Goal: Navigation & Orientation: Find specific page/section

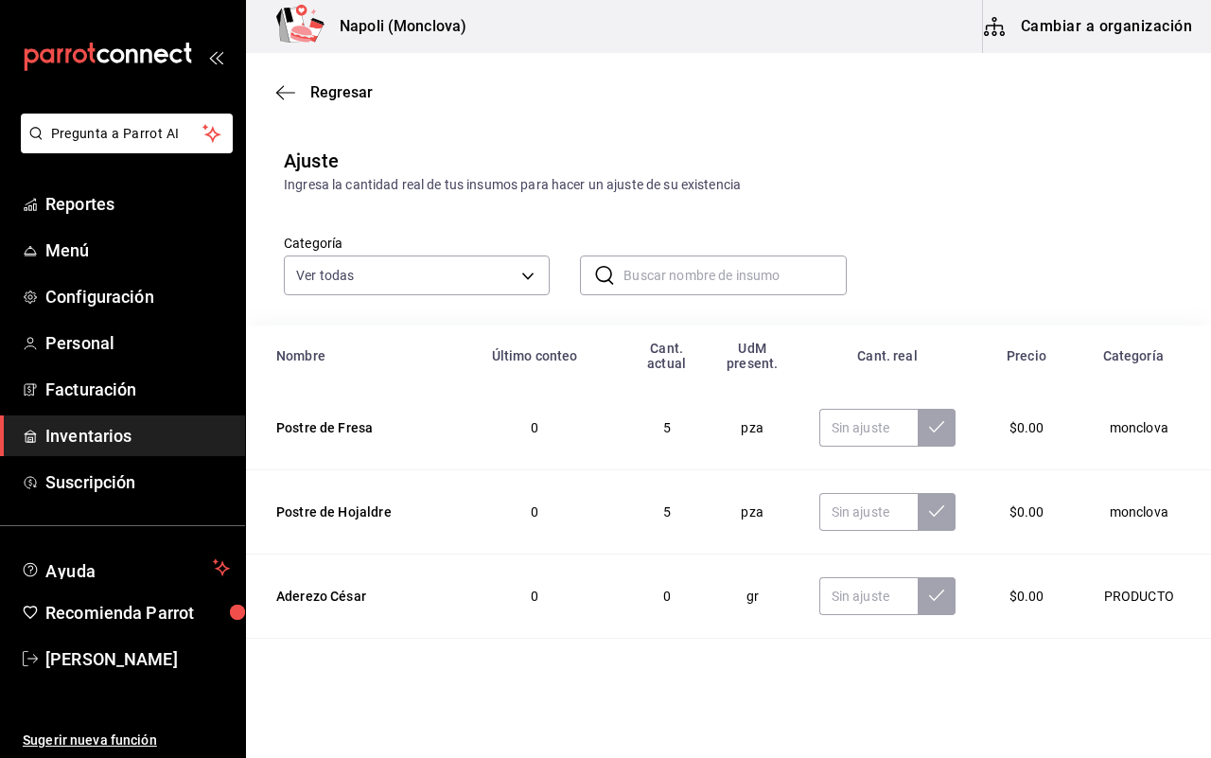
drag, startPoint x: 511, startPoint y: 69, endPoint x: 500, endPoint y: 69, distance: 11.4
click at [500, 69] on div "Regresar" at bounding box center [728, 92] width 965 height 48
drag, startPoint x: 667, startPoint y: 100, endPoint x: 541, endPoint y: 69, distance: 129.6
click at [541, 69] on div "Regresar" at bounding box center [728, 92] width 965 height 48
drag, startPoint x: 626, startPoint y: 73, endPoint x: 575, endPoint y: 69, distance: 51.2
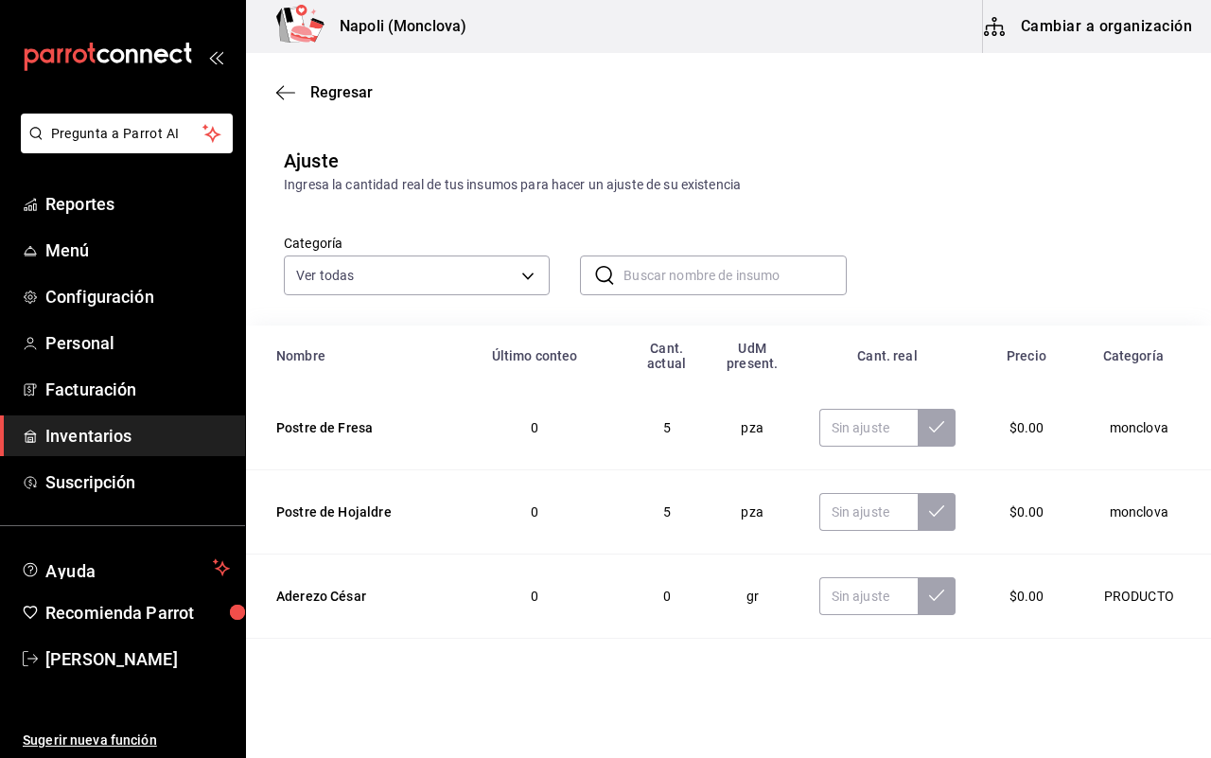
click at [575, 69] on div "Regresar" at bounding box center [728, 92] width 965 height 48
drag, startPoint x: 582, startPoint y: 68, endPoint x: 526, endPoint y: 69, distance: 55.8
click at [526, 69] on div "Regresar" at bounding box center [728, 92] width 965 height 48
drag, startPoint x: 526, startPoint y: 69, endPoint x: 577, endPoint y: 69, distance: 51.1
click at [577, 69] on div "Regresar" at bounding box center [728, 92] width 965 height 48
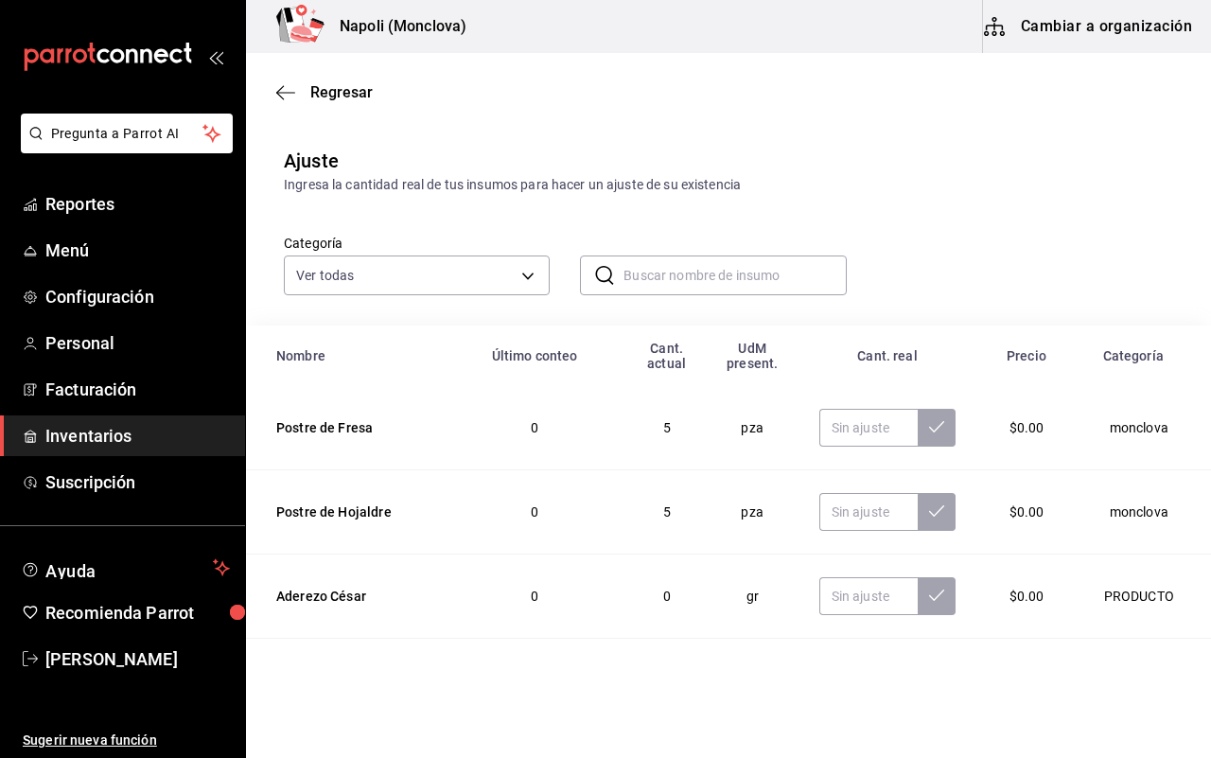
click at [525, 69] on div "Regresar" at bounding box center [728, 92] width 965 height 48
drag, startPoint x: 540, startPoint y: 69, endPoint x: 554, endPoint y: 68, distance: 14.2
click at [554, 68] on div "Regresar" at bounding box center [728, 92] width 965 height 48
click at [560, 68] on div "Regresar" at bounding box center [728, 92] width 965 height 48
click at [549, 69] on div "Regresar" at bounding box center [728, 92] width 965 height 48
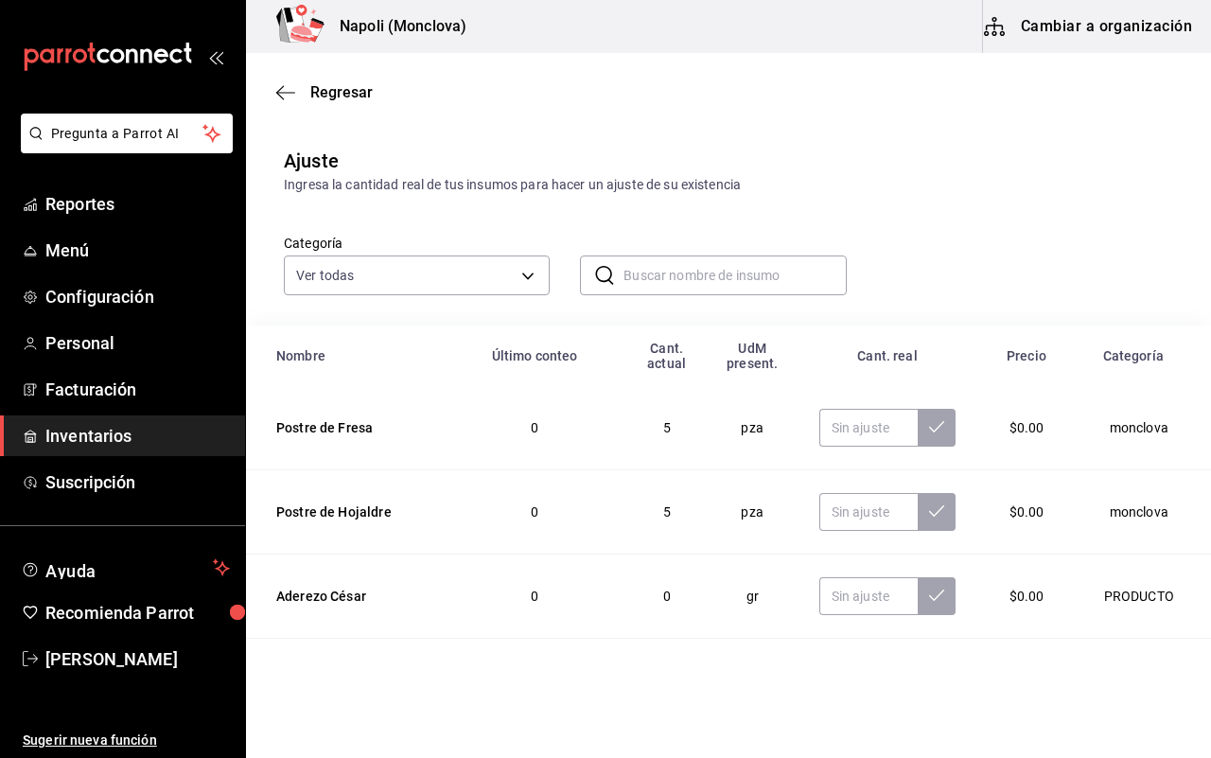
drag, startPoint x: 499, startPoint y: 69, endPoint x: 544, endPoint y: 68, distance: 45.4
click at [544, 68] on div "Regresar" at bounding box center [728, 92] width 965 height 48
drag, startPoint x: 518, startPoint y: 69, endPoint x: 495, endPoint y: 69, distance: 22.7
click at [495, 69] on div "Regresar" at bounding box center [728, 92] width 965 height 48
drag, startPoint x: 495, startPoint y: 69, endPoint x: 537, endPoint y: 68, distance: 42.6
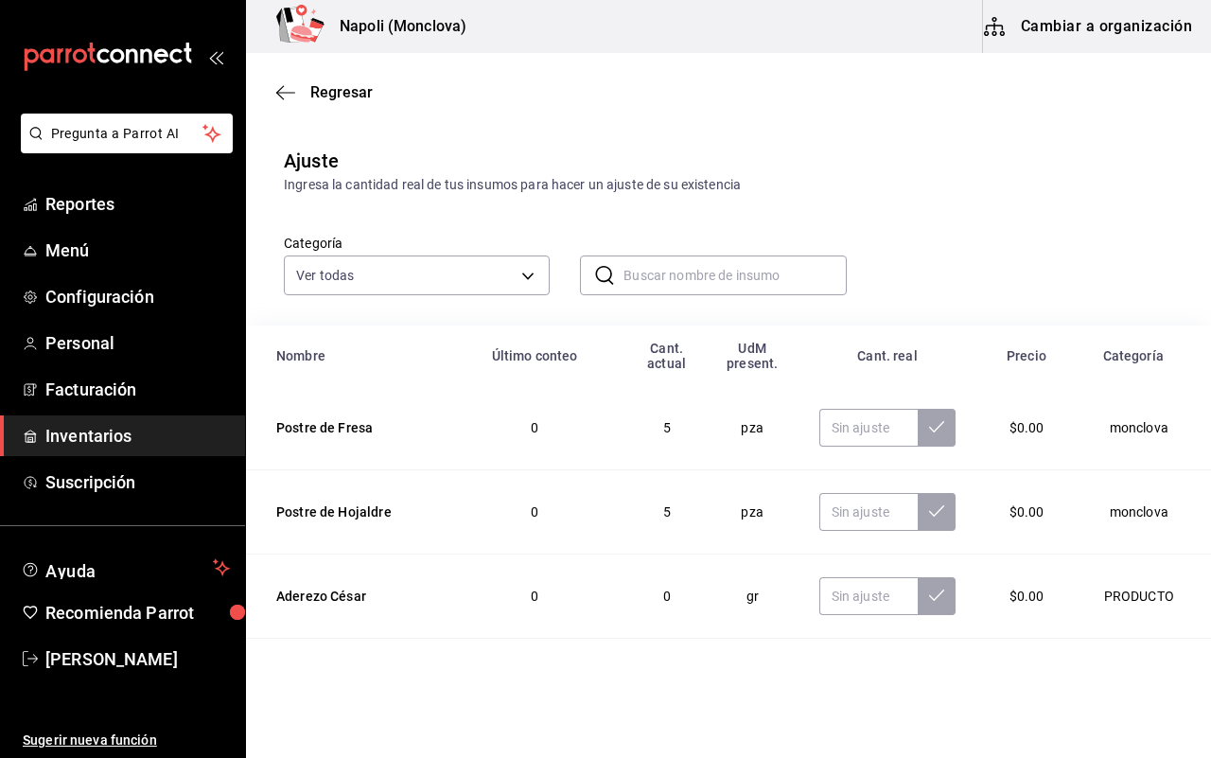
click at [537, 68] on div "Regresar" at bounding box center [728, 92] width 965 height 48
drag, startPoint x: 542, startPoint y: 69, endPoint x: 531, endPoint y: 69, distance: 11.4
click at [531, 69] on div "Regresar" at bounding box center [728, 92] width 965 height 48
click at [570, 68] on div "Regresar" at bounding box center [728, 92] width 965 height 48
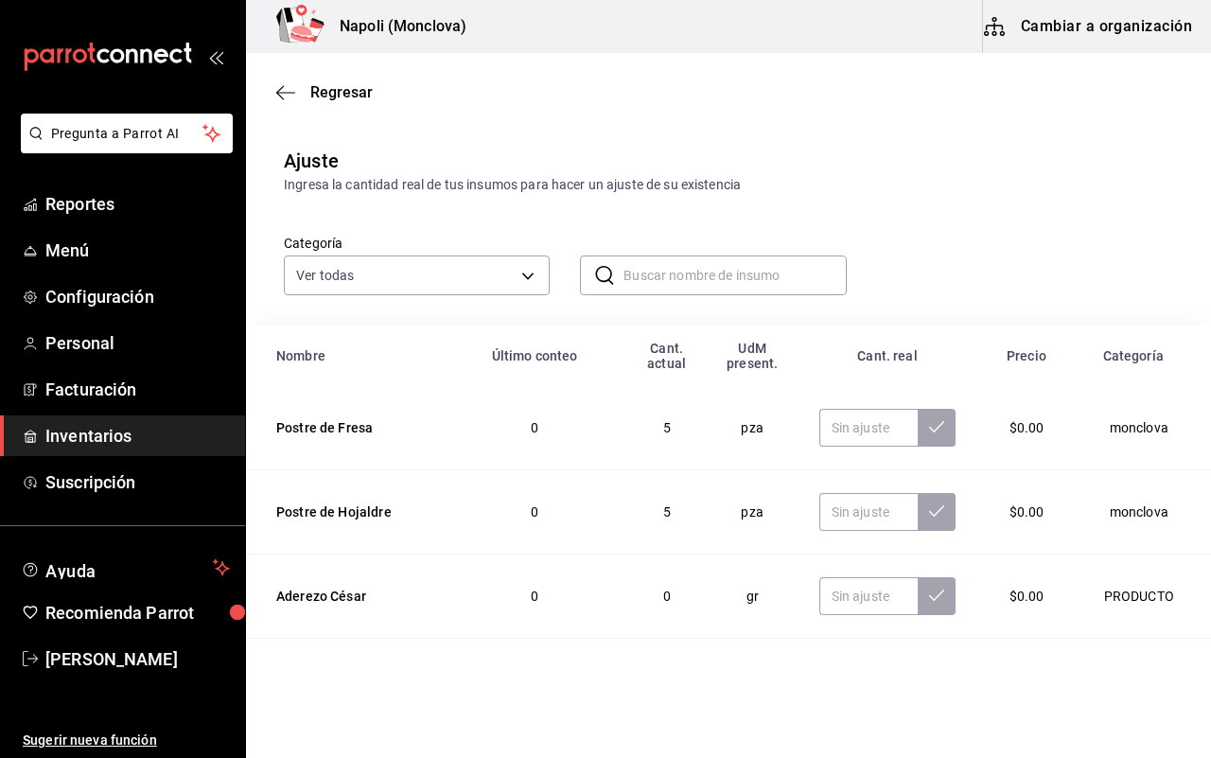
drag, startPoint x: 570, startPoint y: 68, endPoint x: 523, endPoint y: 69, distance: 46.4
click at [523, 69] on div "Regresar" at bounding box center [728, 92] width 965 height 48
click at [528, 69] on div "Regresar" at bounding box center [728, 92] width 965 height 48
click at [523, 69] on div "Regresar" at bounding box center [728, 92] width 965 height 48
click at [507, 69] on div "Regresar" at bounding box center [728, 92] width 965 height 48
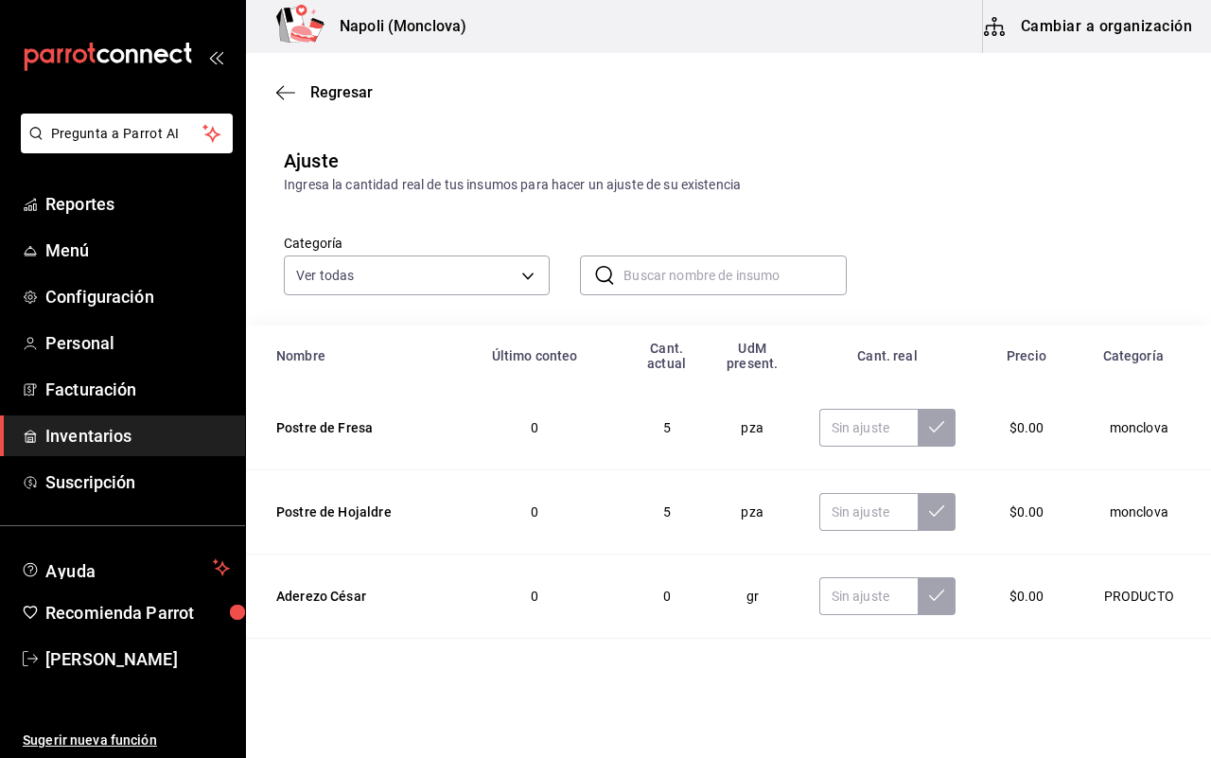
click at [520, 69] on div "Regresar" at bounding box center [728, 92] width 965 height 48
click at [521, 69] on div "Regresar" at bounding box center [728, 92] width 965 height 48
click at [518, 69] on div "Regresar" at bounding box center [728, 92] width 965 height 48
click at [520, 69] on div "Regresar" at bounding box center [728, 92] width 965 height 48
click at [517, 69] on div "Regresar" at bounding box center [728, 92] width 965 height 48
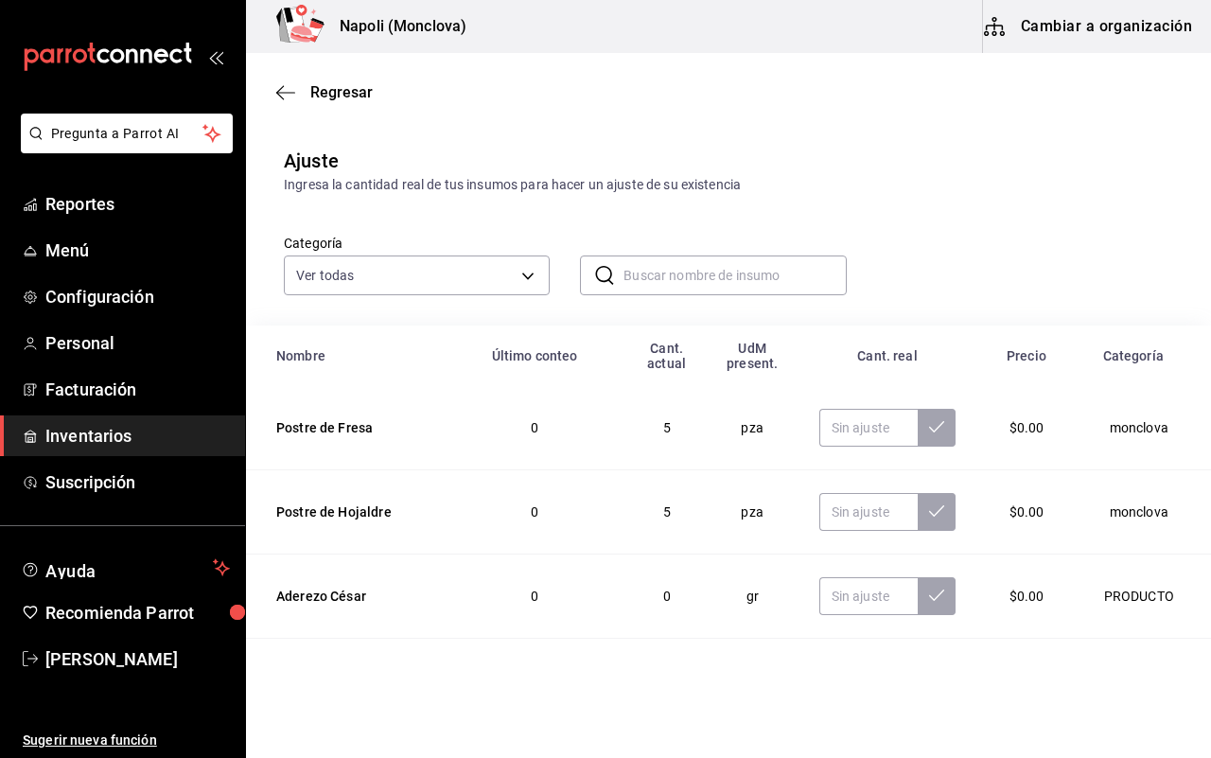
click at [511, 69] on div "Regresar" at bounding box center [728, 92] width 965 height 48
drag, startPoint x: 522, startPoint y: 69, endPoint x: 546, endPoint y: 69, distance: 23.7
click at [546, 69] on div "Regresar" at bounding box center [728, 92] width 965 height 48
click at [546, 68] on div "Regresar" at bounding box center [728, 92] width 965 height 48
click at [483, 69] on div "Regresar" at bounding box center [728, 92] width 965 height 48
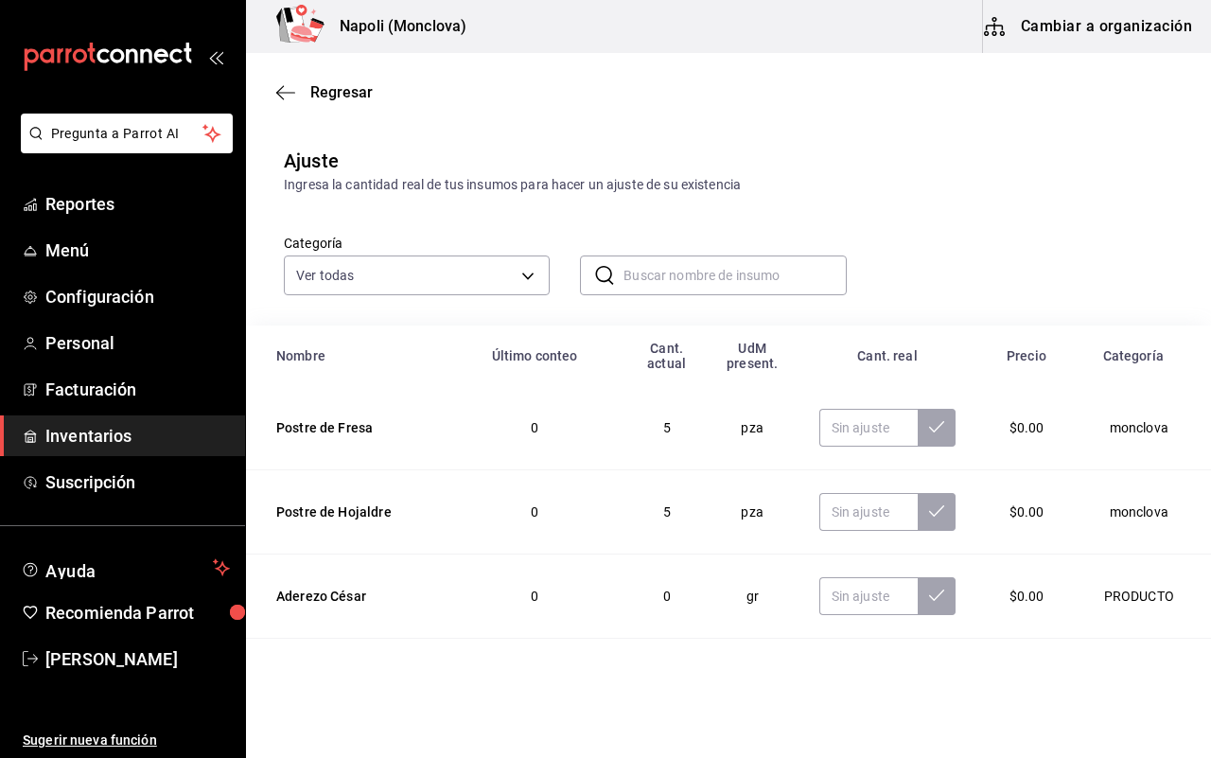
drag, startPoint x: 573, startPoint y: 69, endPoint x: 525, endPoint y: 69, distance: 48.3
click at [525, 69] on div "Regresar" at bounding box center [728, 92] width 965 height 48
drag, startPoint x: 525, startPoint y: 69, endPoint x: 539, endPoint y: 68, distance: 14.2
click at [539, 68] on div "Regresar" at bounding box center [728, 92] width 965 height 48
click at [511, 69] on div "Regresar" at bounding box center [728, 92] width 965 height 48
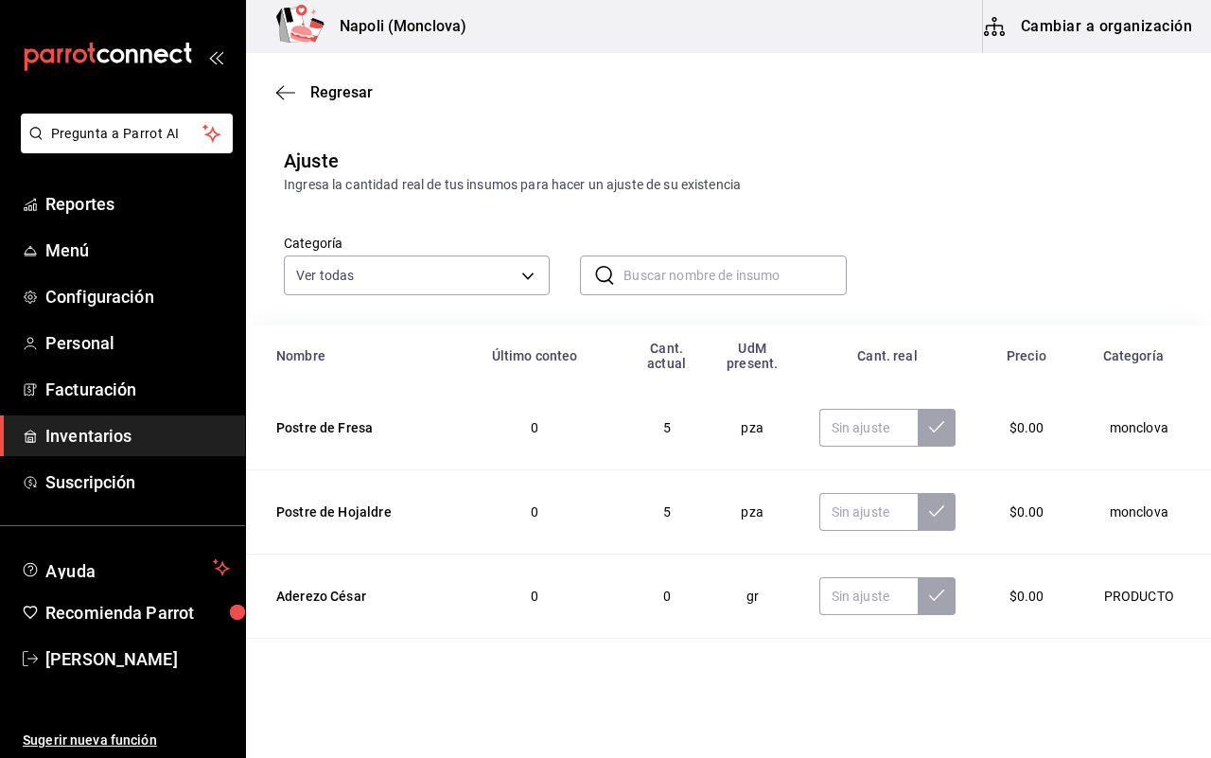
click at [528, 69] on div "Regresar" at bounding box center [728, 92] width 965 height 48
click at [556, 69] on div "Regresar" at bounding box center [728, 92] width 965 height 48
drag, startPoint x: 575, startPoint y: 69, endPoint x: 559, endPoint y: 69, distance: 16.1
click at [559, 69] on div "Regresar" at bounding box center [728, 92] width 965 height 48
click at [564, 68] on div "Regresar" at bounding box center [728, 92] width 965 height 48
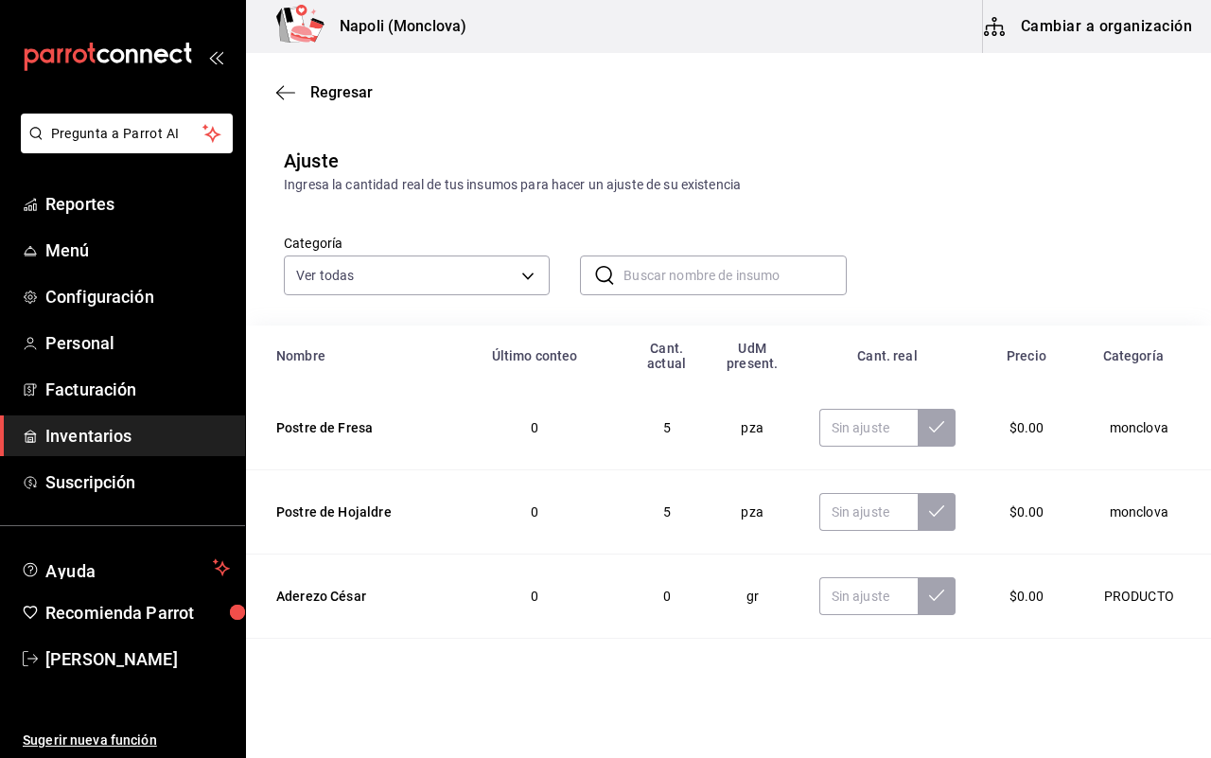
click at [514, 69] on div "Regresar" at bounding box center [728, 92] width 965 height 48
drag, startPoint x: 518, startPoint y: 69, endPoint x: 630, endPoint y: 68, distance: 111.6
click at [630, 68] on div "Regresar" at bounding box center [728, 92] width 965 height 48
click at [559, 68] on div "Regresar" at bounding box center [728, 92] width 965 height 48
click at [553, 68] on div "Regresar" at bounding box center [728, 92] width 965 height 48
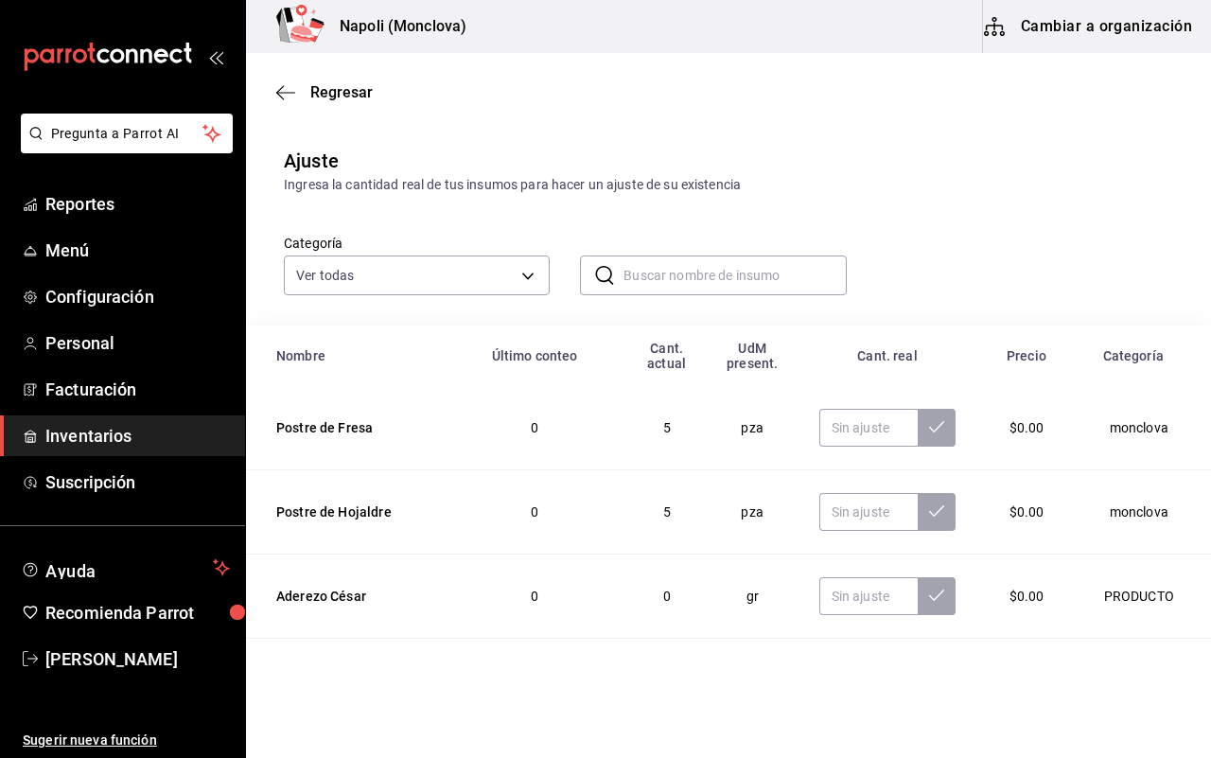
click at [610, 68] on div "Regresar" at bounding box center [728, 92] width 965 height 48
drag, startPoint x: 610, startPoint y: 68, endPoint x: 561, endPoint y: 69, distance: 49.2
click at [561, 69] on div "Regresar" at bounding box center [728, 92] width 965 height 48
click at [564, 69] on div "Regresar" at bounding box center [728, 92] width 965 height 48
drag, startPoint x: 564, startPoint y: 68, endPoint x: 540, endPoint y: 69, distance: 23.7
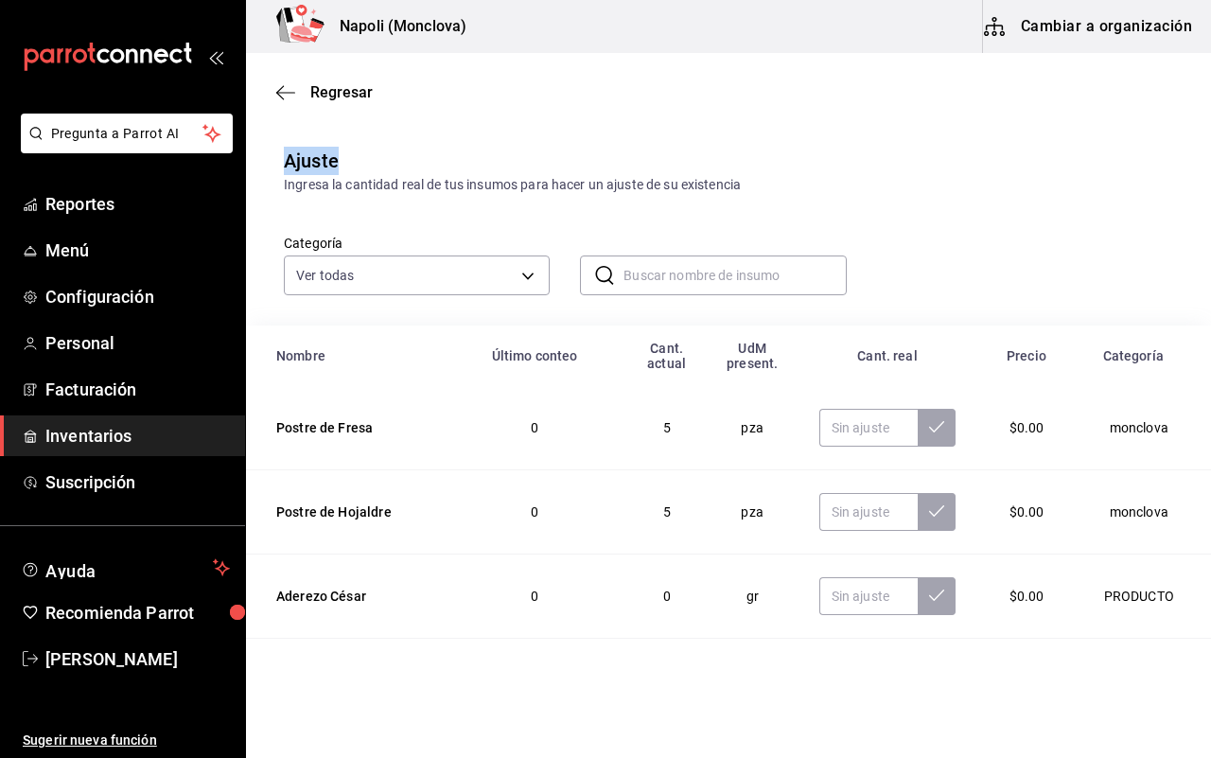
click at [540, 69] on div "Regresar" at bounding box center [728, 92] width 965 height 48
drag, startPoint x: 540, startPoint y: 69, endPoint x: 527, endPoint y: 69, distance: 13.2
click at [527, 69] on div "Regresar" at bounding box center [728, 92] width 965 height 48
drag, startPoint x: 501, startPoint y: 69, endPoint x: 514, endPoint y: 69, distance: 12.3
click at [514, 69] on div "Regresar" at bounding box center [728, 92] width 965 height 48
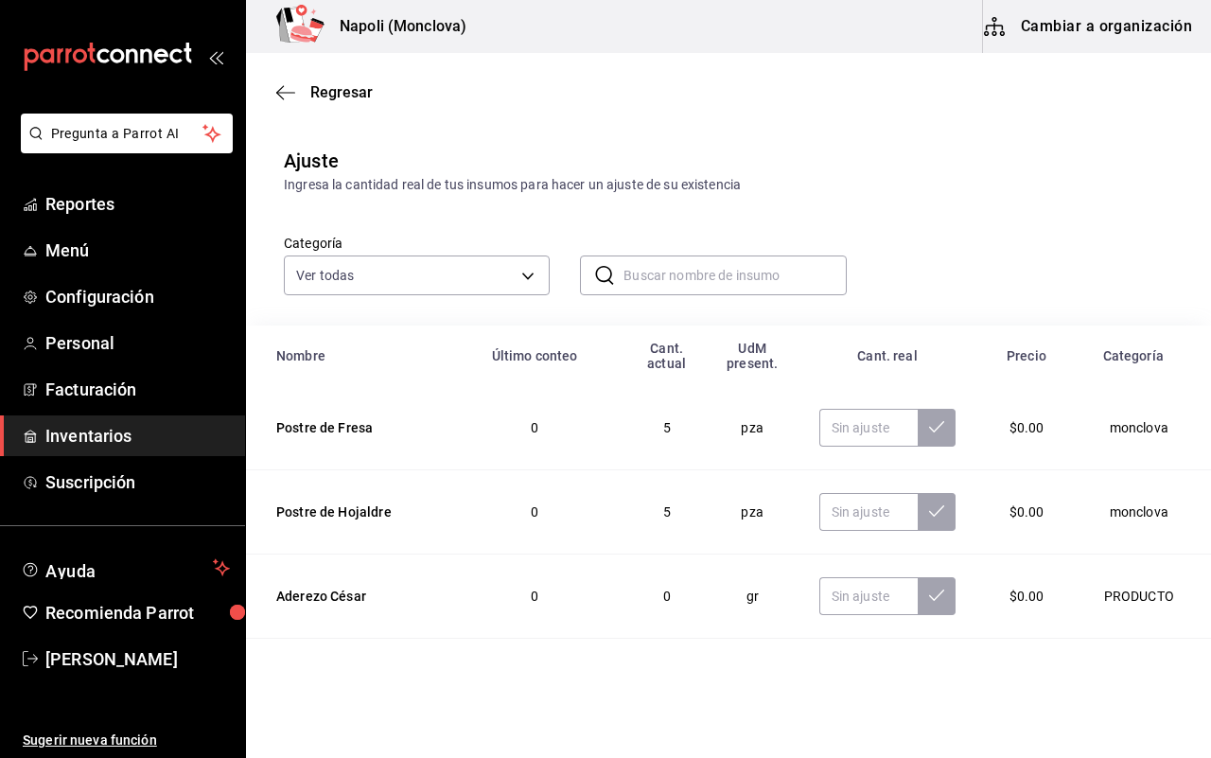
drag, startPoint x: 593, startPoint y: 68, endPoint x: 476, endPoint y: 69, distance: 117.3
click at [476, 69] on div "Regresar" at bounding box center [728, 92] width 965 height 48
drag, startPoint x: 468, startPoint y: 69, endPoint x: 542, endPoint y: 69, distance: 73.8
click at [542, 69] on div "Regresar" at bounding box center [728, 92] width 965 height 48
drag, startPoint x: 564, startPoint y: 68, endPoint x: 602, endPoint y: 68, distance: 37.8
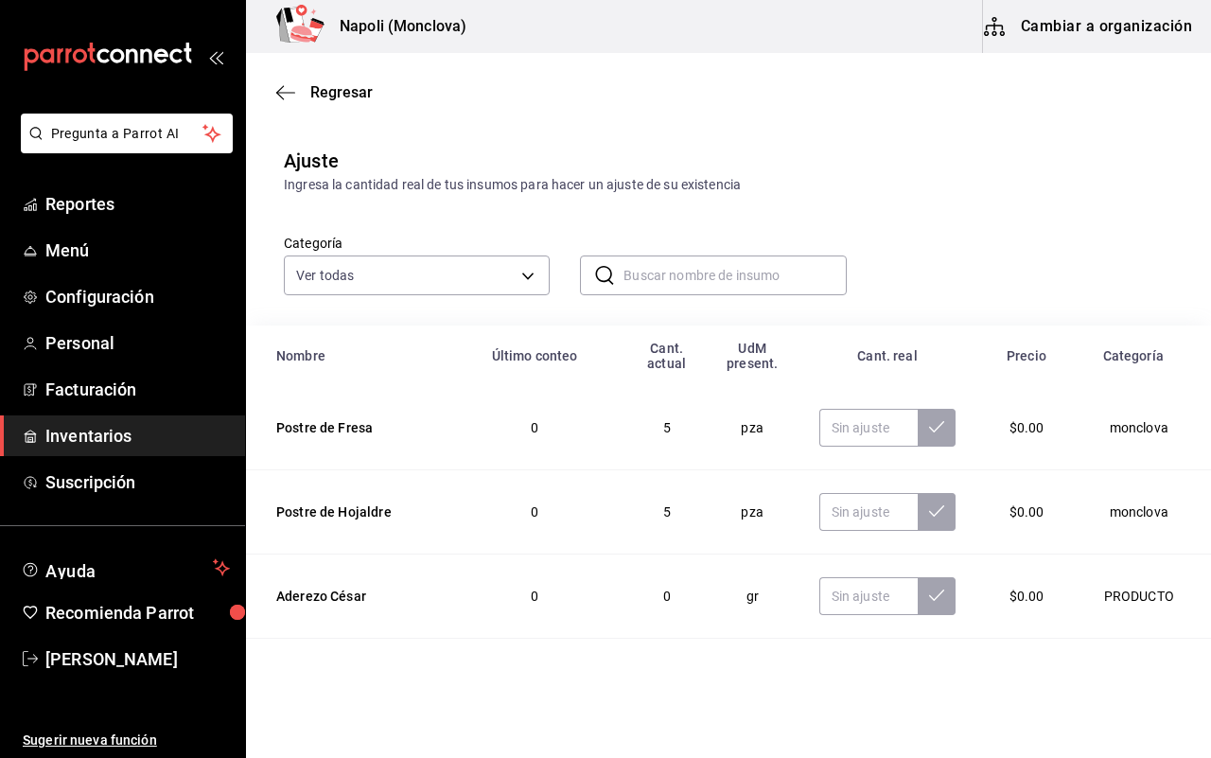
click at [602, 68] on div "Regresar" at bounding box center [728, 92] width 965 height 48
drag, startPoint x: 527, startPoint y: 68, endPoint x: 514, endPoint y: 69, distance: 13.3
click at [514, 69] on div "Regresar" at bounding box center [728, 92] width 965 height 48
drag, startPoint x: 492, startPoint y: 69, endPoint x: 556, endPoint y: 69, distance: 64.3
click at [556, 69] on div "Regresar" at bounding box center [728, 92] width 965 height 48
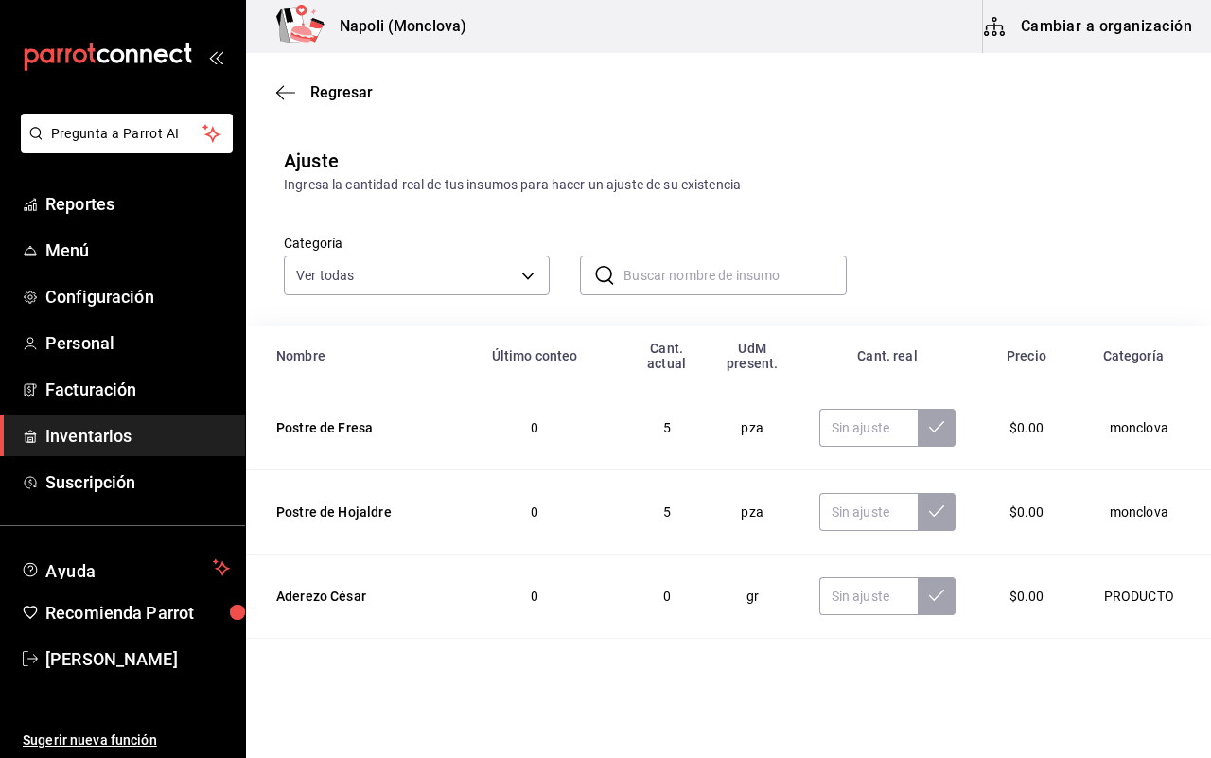
drag, startPoint x: 556, startPoint y: 69, endPoint x: 514, endPoint y: 69, distance: 42.6
click at [514, 69] on div "Regresar" at bounding box center [728, 92] width 965 height 48
drag, startPoint x: 514, startPoint y: 69, endPoint x: 530, endPoint y: 69, distance: 16.1
click at [530, 69] on div "Regresar" at bounding box center [728, 92] width 965 height 48
click at [546, 68] on div "Regresar" at bounding box center [728, 92] width 965 height 48
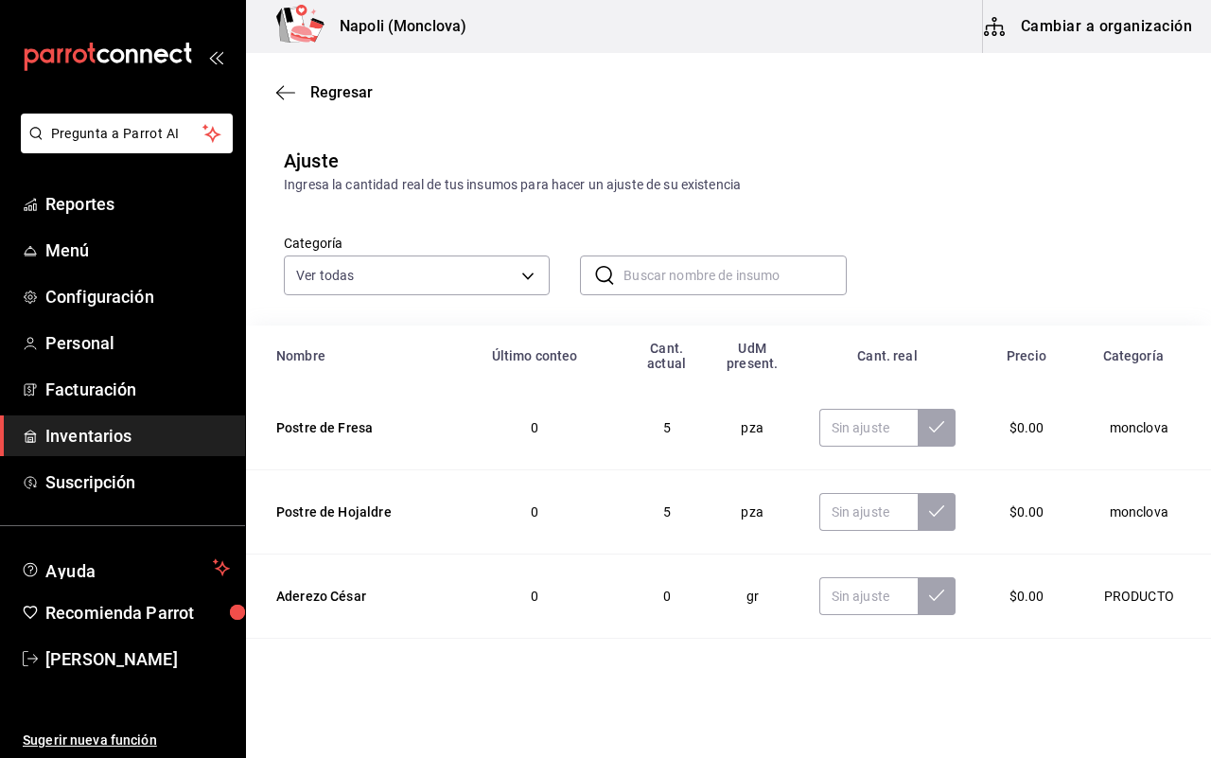
drag, startPoint x: 527, startPoint y: 68, endPoint x: 516, endPoint y: 69, distance: 11.4
click at [516, 69] on div "Regresar" at bounding box center [728, 92] width 965 height 48
drag, startPoint x: 544, startPoint y: 69, endPoint x: 484, endPoint y: 69, distance: 59.6
click at [484, 69] on div "Regresar" at bounding box center [728, 92] width 965 height 48
drag, startPoint x: 484, startPoint y: 69, endPoint x: 465, endPoint y: 69, distance: 19.9
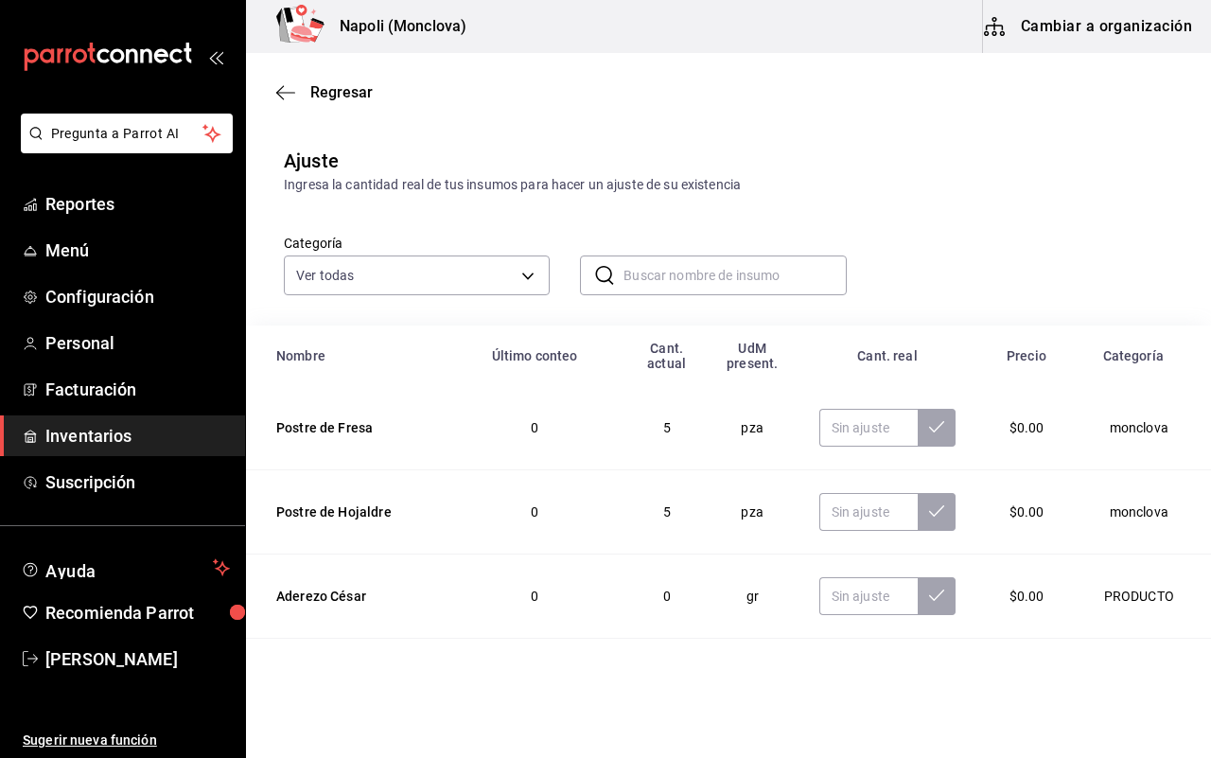
click at [465, 69] on div "Regresar" at bounding box center [728, 92] width 965 height 48
drag, startPoint x: 481, startPoint y: 69, endPoint x: 459, endPoint y: 69, distance: 21.8
click at [459, 69] on div "Regresar" at bounding box center [728, 92] width 965 height 48
drag, startPoint x: 469, startPoint y: 69, endPoint x: 536, endPoint y: 69, distance: 67.2
click at [536, 69] on div "Regresar" at bounding box center [728, 92] width 965 height 48
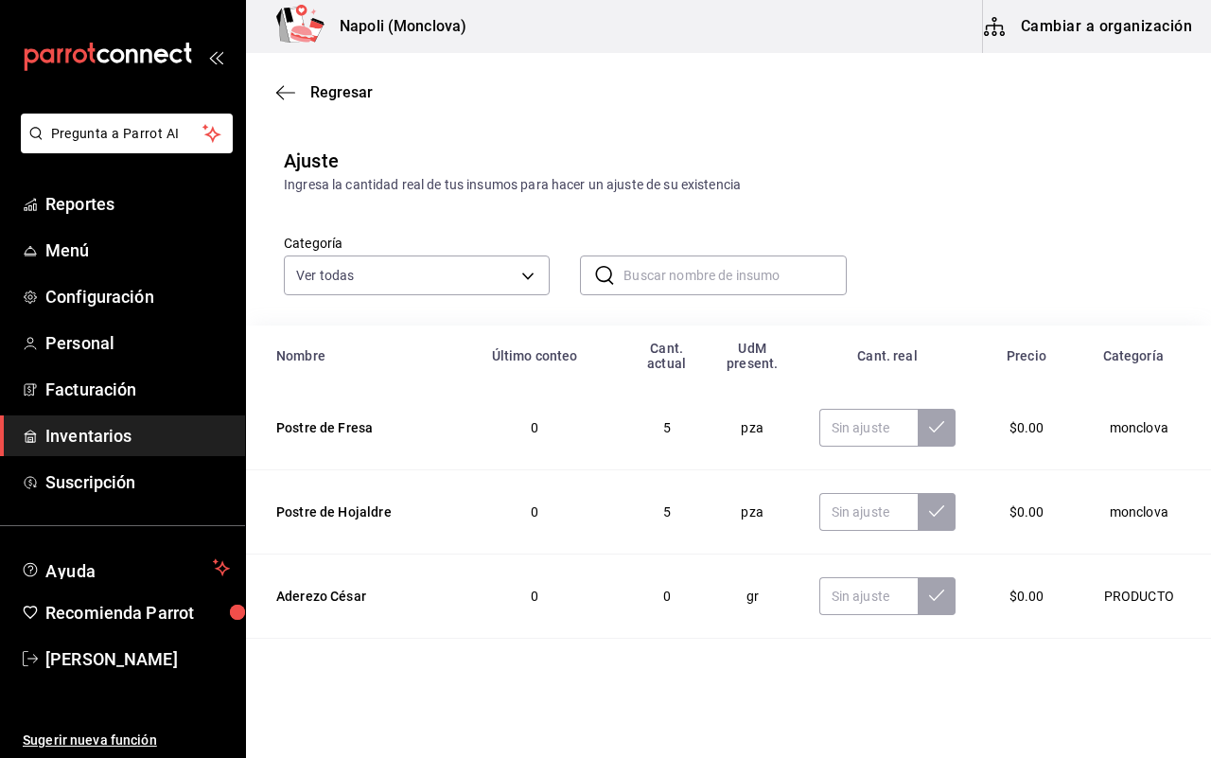
drag, startPoint x: 490, startPoint y: 69, endPoint x: 475, endPoint y: 69, distance: 15.1
click at [475, 69] on div "Regresar" at bounding box center [728, 92] width 965 height 48
drag, startPoint x: 475, startPoint y: 69, endPoint x: 528, endPoint y: 68, distance: 53.0
click at [528, 68] on div "Regresar" at bounding box center [728, 92] width 965 height 48
click at [525, 69] on div "Regresar" at bounding box center [728, 92] width 965 height 48
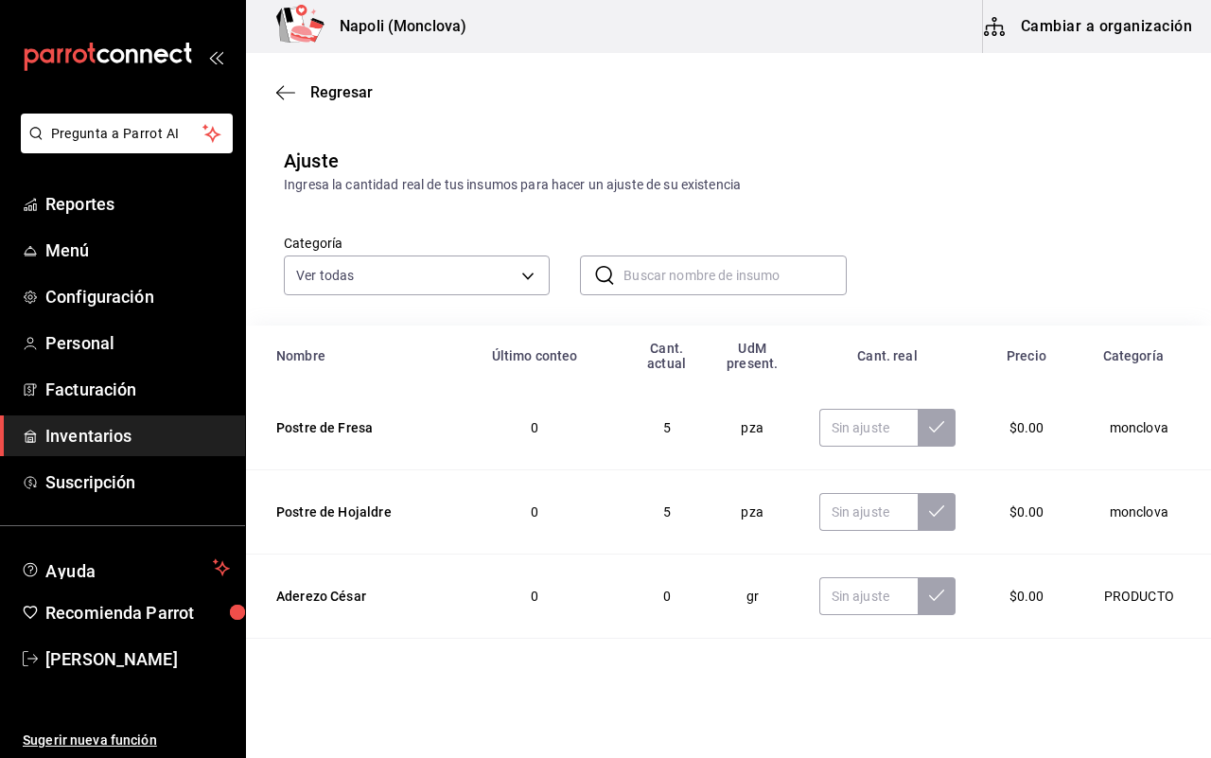
drag, startPoint x: 509, startPoint y: 69, endPoint x: 455, endPoint y: 69, distance: 53.9
click at [455, 69] on div "Regresar" at bounding box center [728, 92] width 965 height 48
drag, startPoint x: 525, startPoint y: 69, endPoint x: 503, endPoint y: 69, distance: 21.8
click at [503, 69] on div "Regresar" at bounding box center [728, 92] width 965 height 48
click at [499, 69] on div "Regresar" at bounding box center [728, 92] width 965 height 48
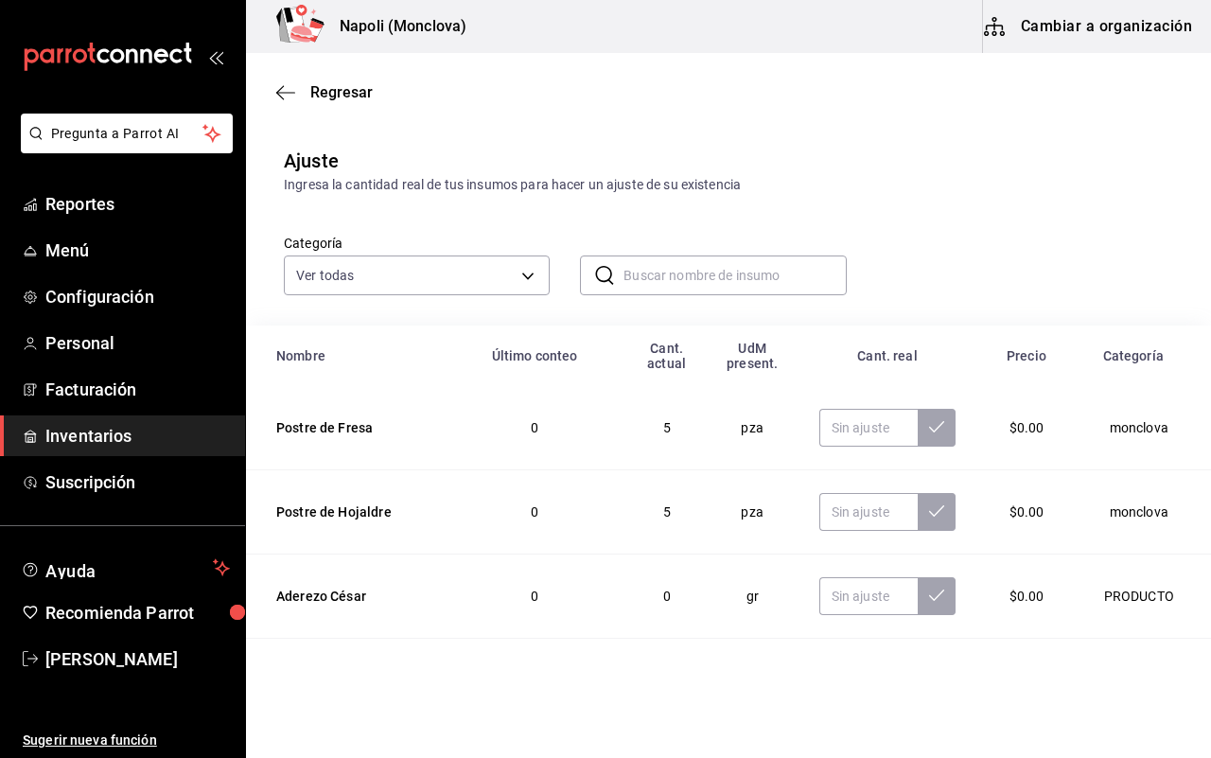
drag, startPoint x: 499, startPoint y: 69, endPoint x: 564, endPoint y: 69, distance: 65.3
click at [564, 69] on div "Regresar" at bounding box center [728, 92] width 965 height 48
drag, startPoint x: 556, startPoint y: 69, endPoint x: 566, endPoint y: 68, distance: 9.5
click at [566, 68] on div "Regresar" at bounding box center [728, 92] width 965 height 48
click at [564, 68] on div "Regresar" at bounding box center [728, 92] width 965 height 48
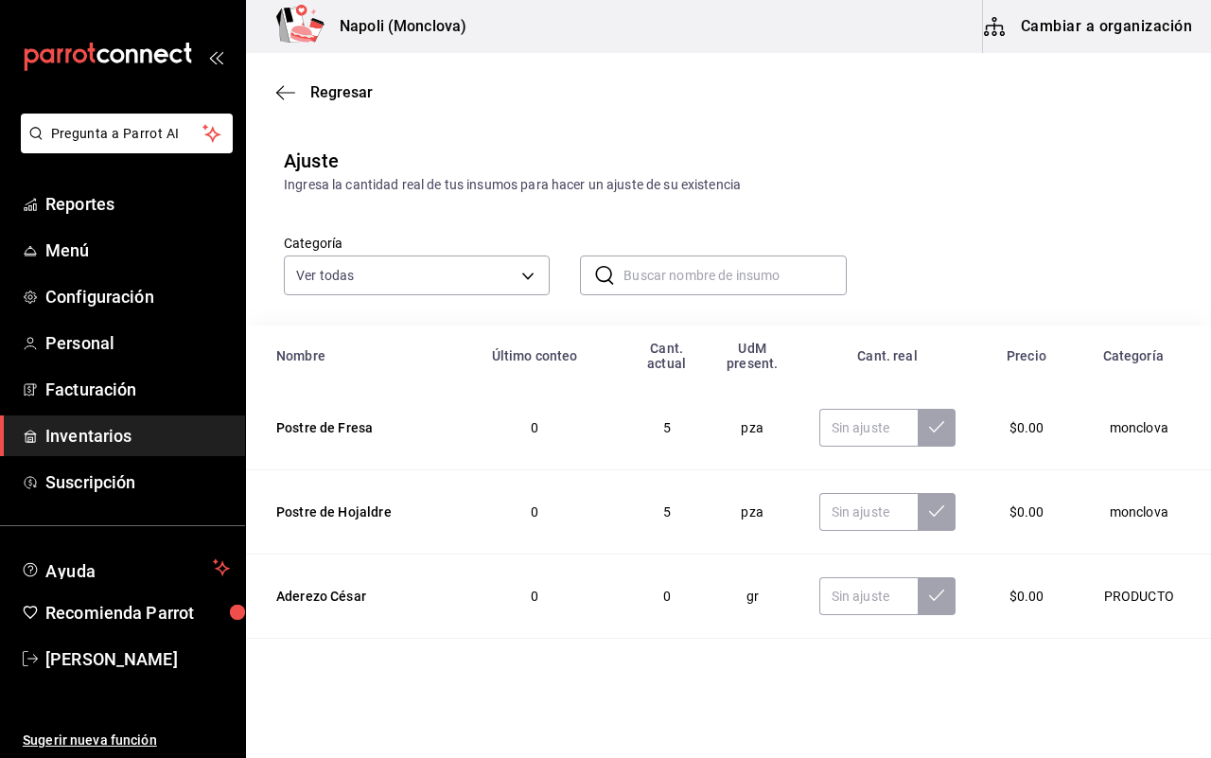
drag, startPoint x: 545, startPoint y: 68, endPoint x: 531, endPoint y: 69, distance: 14.2
click at [531, 69] on div "Regresar" at bounding box center [728, 92] width 965 height 48
click at [526, 68] on div "Regresar" at bounding box center [728, 92] width 965 height 48
drag, startPoint x: 553, startPoint y: 69, endPoint x: 598, endPoint y: 68, distance: 44.5
click at [598, 68] on div "Regresar" at bounding box center [728, 92] width 965 height 48
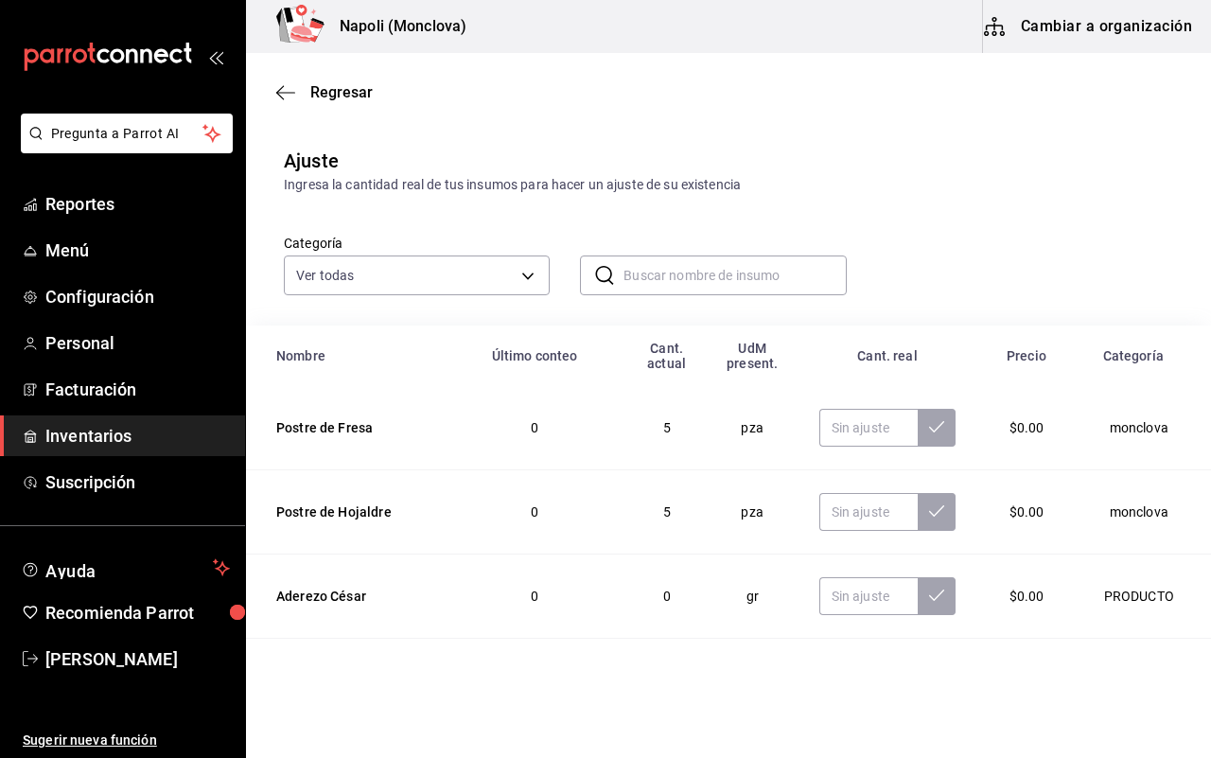
click at [566, 68] on div "Regresar" at bounding box center [728, 92] width 965 height 48
click at [599, 68] on div "Regresar" at bounding box center [728, 92] width 965 height 48
click at [550, 68] on div "Regresar" at bounding box center [728, 92] width 965 height 48
drag, startPoint x: 535, startPoint y: 69, endPoint x: 551, endPoint y: 69, distance: 16.1
click at [551, 69] on div "Regresar" at bounding box center [728, 92] width 965 height 48
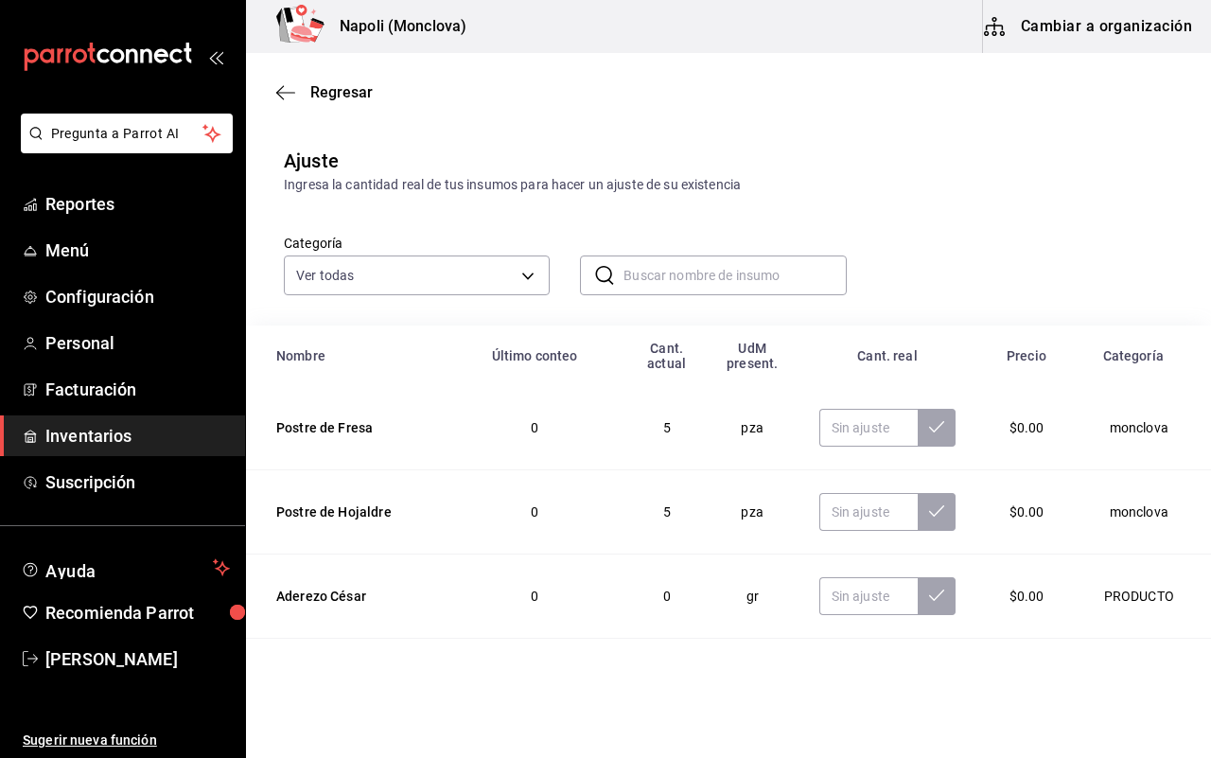
drag, startPoint x: 494, startPoint y: 69, endPoint x: 481, endPoint y: 69, distance: 13.2
click at [481, 69] on div "Regresar" at bounding box center [728, 92] width 965 height 48
click at [535, 69] on div "Regresar" at bounding box center [728, 92] width 965 height 48
drag, startPoint x: 499, startPoint y: 69, endPoint x: 560, endPoint y: 69, distance: 61.5
click at [560, 69] on div "Regresar" at bounding box center [728, 92] width 965 height 48
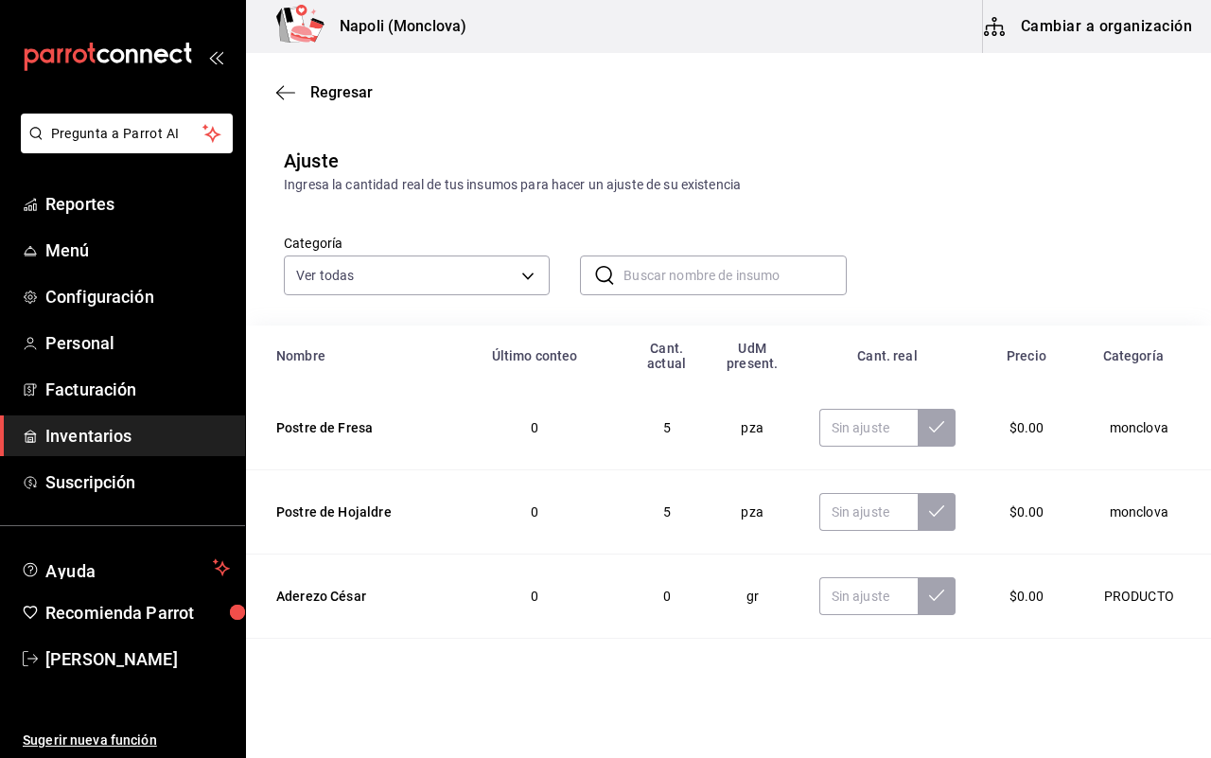
drag, startPoint x: 546, startPoint y: 69, endPoint x: 573, endPoint y: 68, distance: 27.5
click at [573, 68] on div "Regresar" at bounding box center [728, 92] width 965 height 48
click at [504, 68] on div "Regresar" at bounding box center [728, 92] width 965 height 48
drag, startPoint x: 474, startPoint y: 69, endPoint x: 563, endPoint y: 68, distance: 88.9
click at [563, 68] on div "Regresar" at bounding box center [728, 92] width 965 height 48
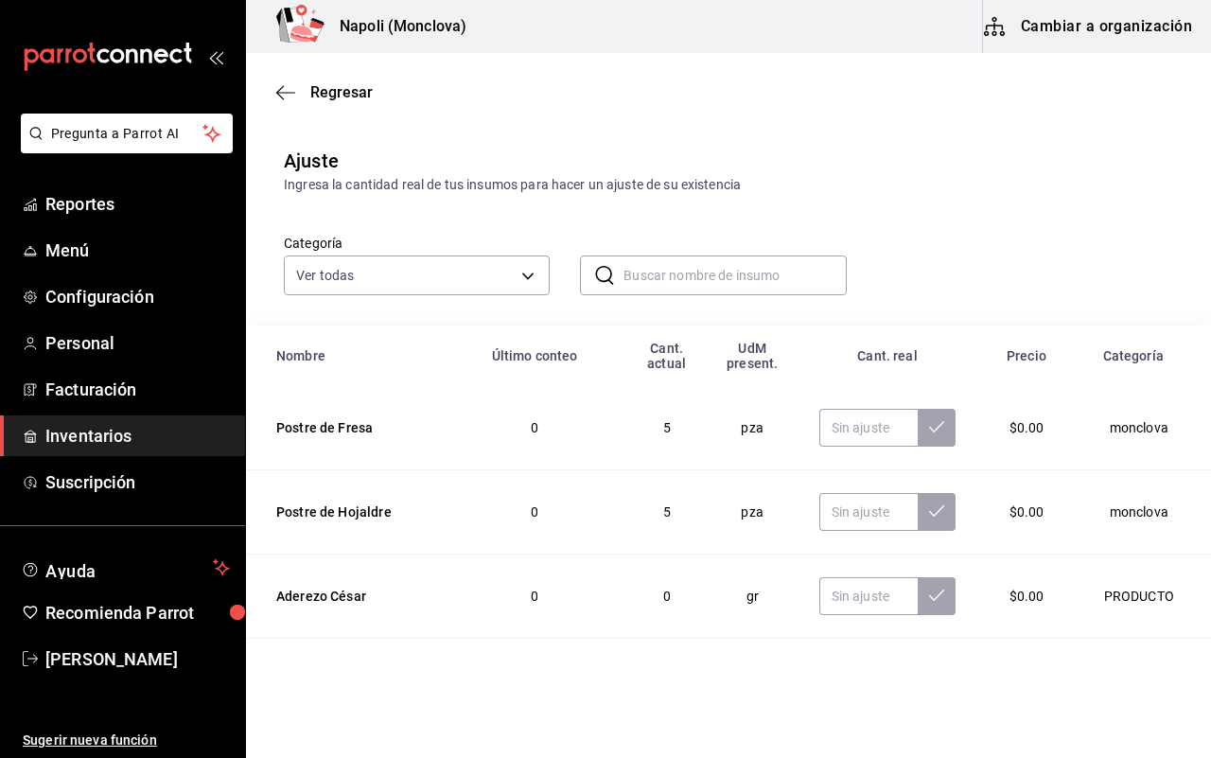
drag, startPoint x: 518, startPoint y: 68, endPoint x: 500, endPoint y: 69, distance: 18.9
click at [500, 69] on div "Regresar" at bounding box center [728, 92] width 965 height 48
drag, startPoint x: 495, startPoint y: 69, endPoint x: 551, endPoint y: 69, distance: 55.8
click at [551, 69] on div "Regresar" at bounding box center [728, 92] width 965 height 48
click at [547, 69] on div "Regresar" at bounding box center [728, 92] width 965 height 48
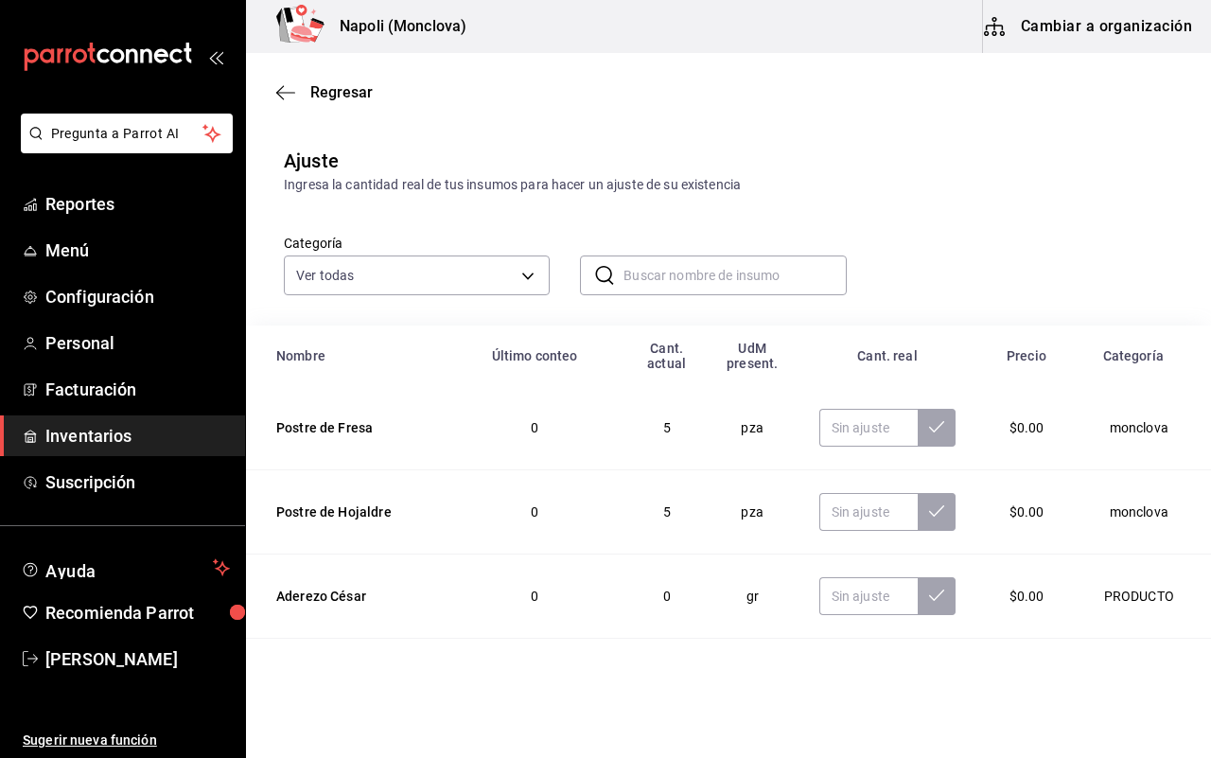
click at [558, 69] on div "Regresar" at bounding box center [728, 92] width 965 height 48
drag, startPoint x: 500, startPoint y: 68, endPoint x: 555, endPoint y: 69, distance: 55.8
click at [555, 69] on div "Regresar" at bounding box center [728, 92] width 965 height 48
click at [554, 68] on div "Regresar" at bounding box center [728, 92] width 965 height 48
drag, startPoint x: 551, startPoint y: 69, endPoint x: 537, endPoint y: 69, distance: 13.2
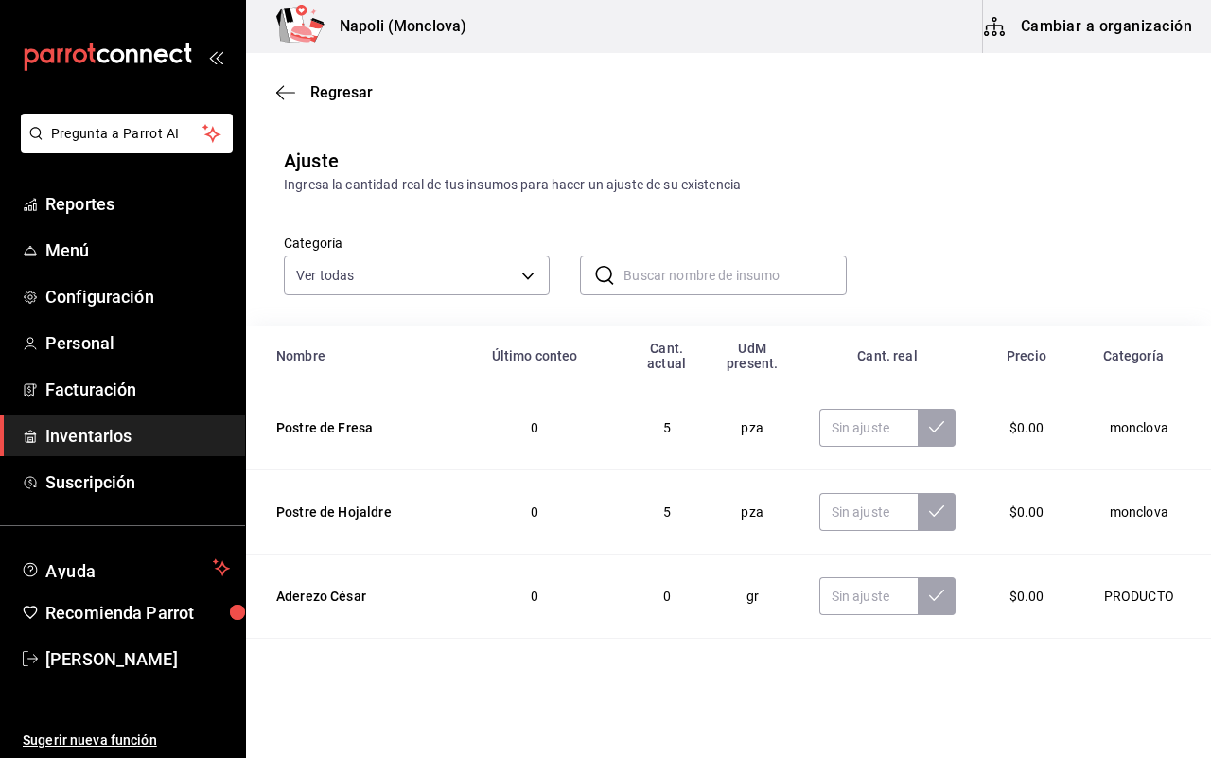
click at [537, 69] on div "Regresar" at bounding box center [728, 92] width 965 height 48
drag, startPoint x: 537, startPoint y: 69, endPoint x: 594, endPoint y: 68, distance: 56.8
click at [594, 68] on div "Regresar" at bounding box center [728, 92] width 965 height 48
drag, startPoint x: 479, startPoint y: 69, endPoint x: 525, endPoint y: 69, distance: 46.4
click at [525, 69] on div "Regresar" at bounding box center [728, 92] width 965 height 48
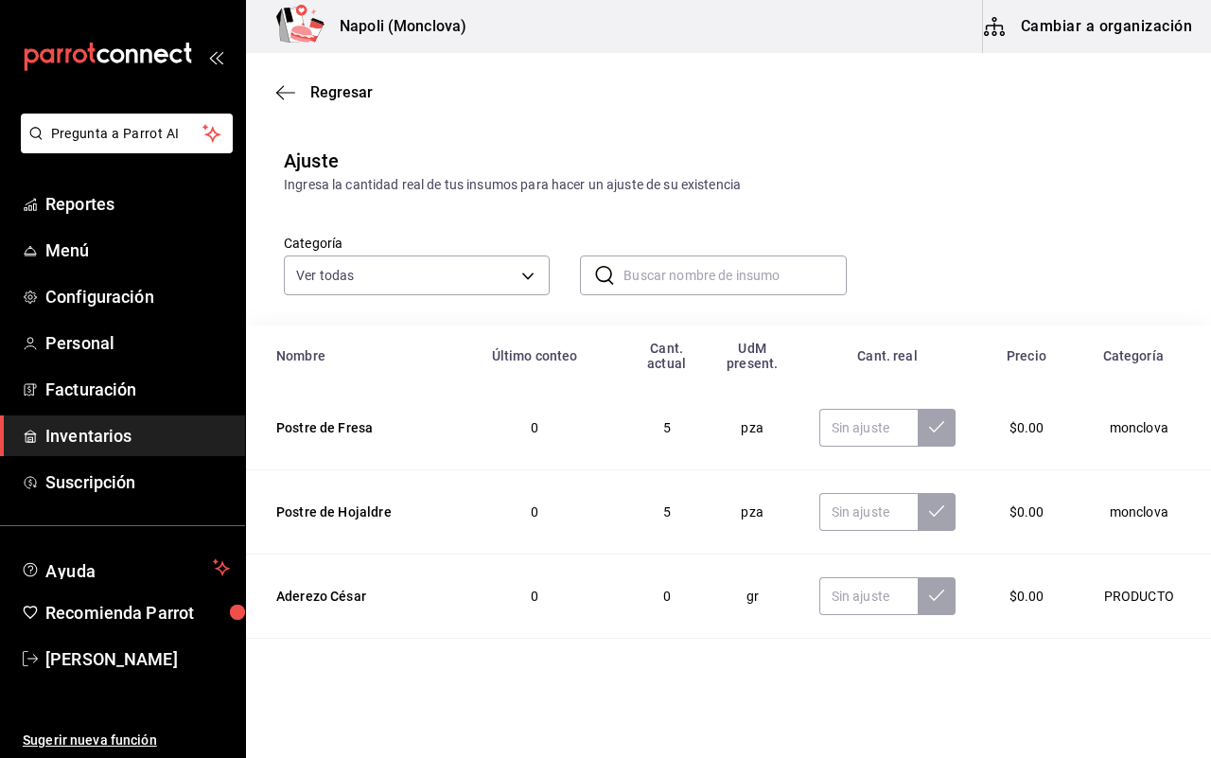
drag, startPoint x: 532, startPoint y: 69, endPoint x: 582, endPoint y: 69, distance: 50.1
click at [582, 69] on div "Regresar" at bounding box center [728, 92] width 965 height 48
drag, startPoint x: 526, startPoint y: 69, endPoint x: 560, endPoint y: 69, distance: 34.1
click at [560, 69] on div "Regresar" at bounding box center [728, 92] width 965 height 48
drag, startPoint x: 592, startPoint y: 68, endPoint x: 558, endPoint y: 68, distance: 34.1
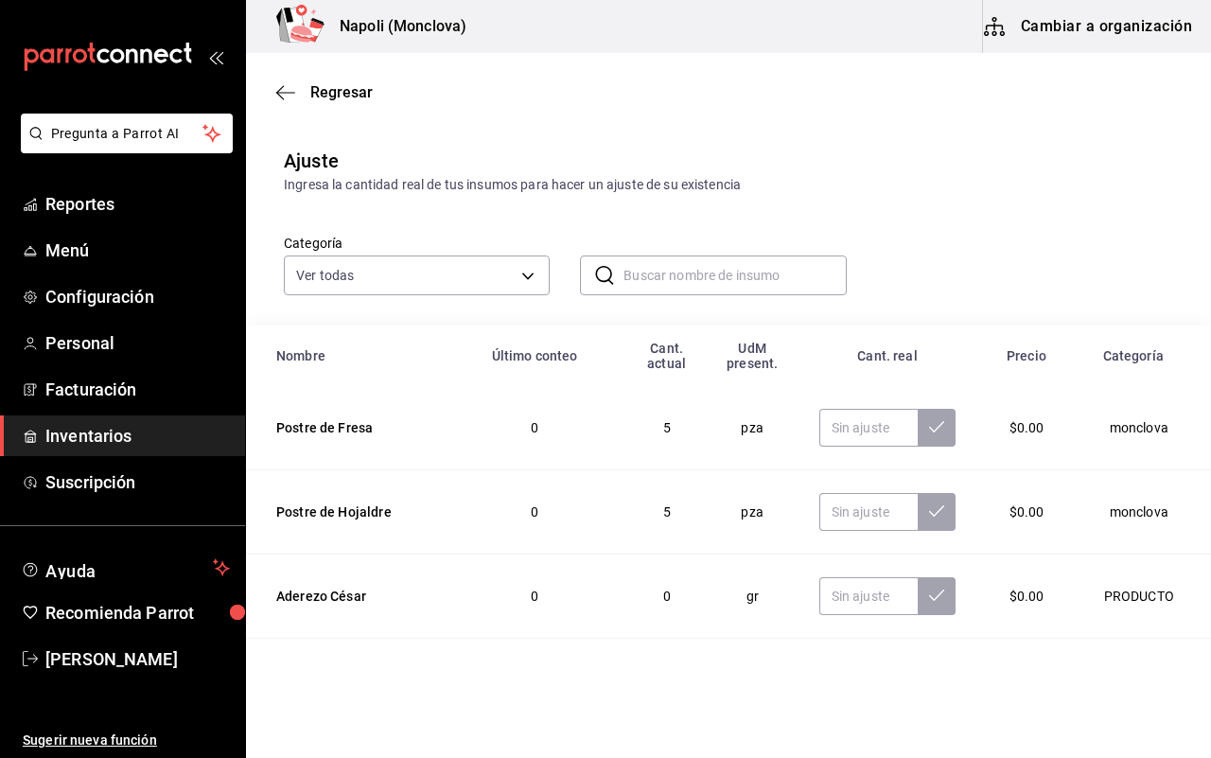
click at [558, 68] on div "Regresar" at bounding box center [728, 92] width 965 height 48
drag, startPoint x: 544, startPoint y: 69, endPoint x: 554, endPoint y: 69, distance: 10.4
click at [554, 69] on div "Regresar" at bounding box center [728, 92] width 965 height 48
click at [560, 69] on div "Regresar" at bounding box center [728, 92] width 965 height 48
drag, startPoint x: 560, startPoint y: 68, endPoint x: 540, endPoint y: 69, distance: 19.9
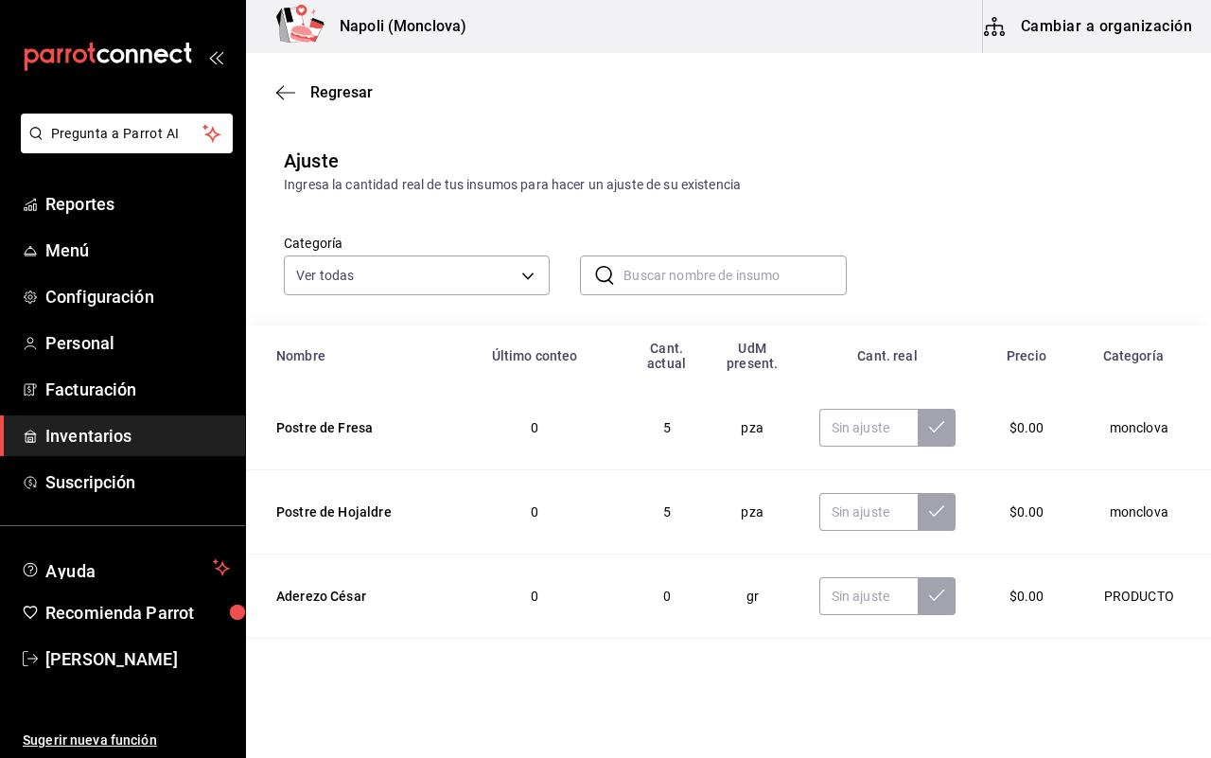
click at [540, 69] on div "Regresar" at bounding box center [728, 92] width 965 height 48
drag, startPoint x: 511, startPoint y: 69, endPoint x: 483, endPoint y: 69, distance: 28.4
click at [483, 69] on div "Regresar" at bounding box center [728, 92] width 965 height 48
drag, startPoint x: 545, startPoint y: 69, endPoint x: 560, endPoint y: 69, distance: 15.1
click at [560, 69] on div "Regresar" at bounding box center [728, 92] width 965 height 48
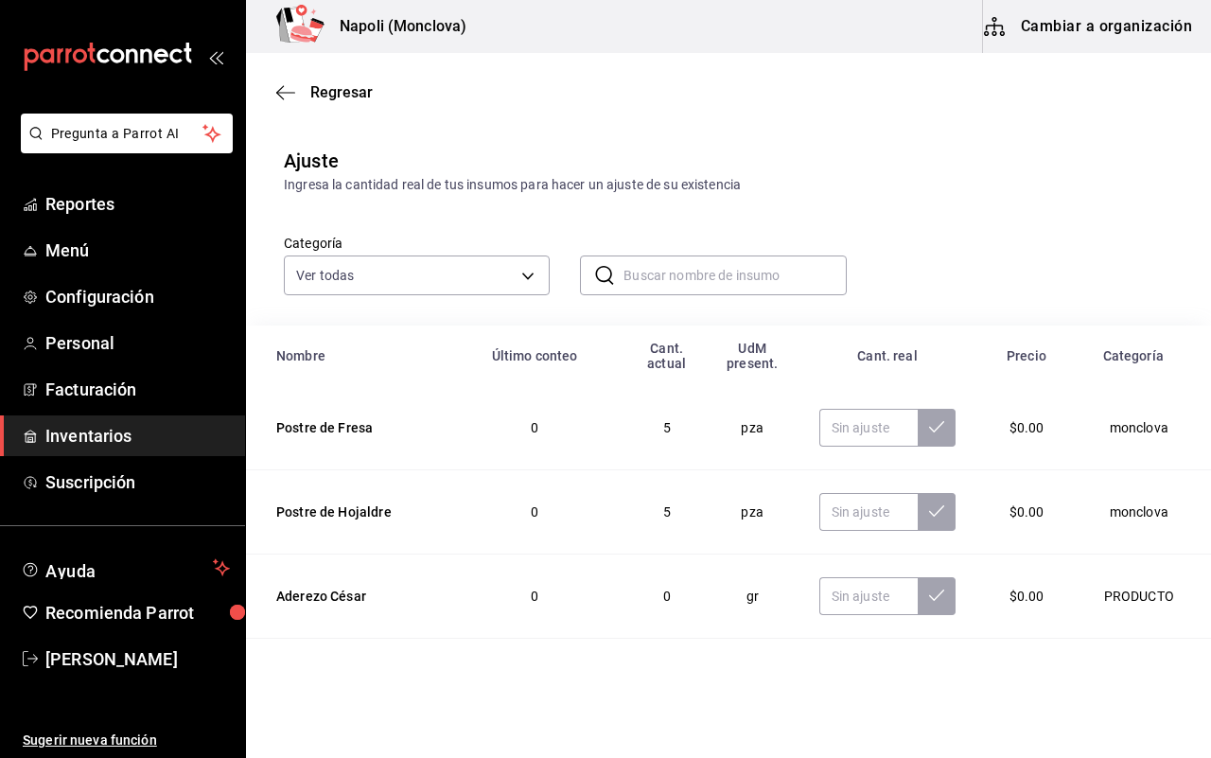
drag, startPoint x: 545, startPoint y: 69, endPoint x: 574, endPoint y: 68, distance: 29.3
click at [574, 68] on div "Regresar" at bounding box center [728, 92] width 965 height 48
click at [497, 69] on div "Regresar" at bounding box center [728, 92] width 965 height 48
drag, startPoint x: 493, startPoint y: 69, endPoint x: 583, endPoint y: 68, distance: 89.9
click at [583, 68] on div "Regresar" at bounding box center [728, 92] width 965 height 48
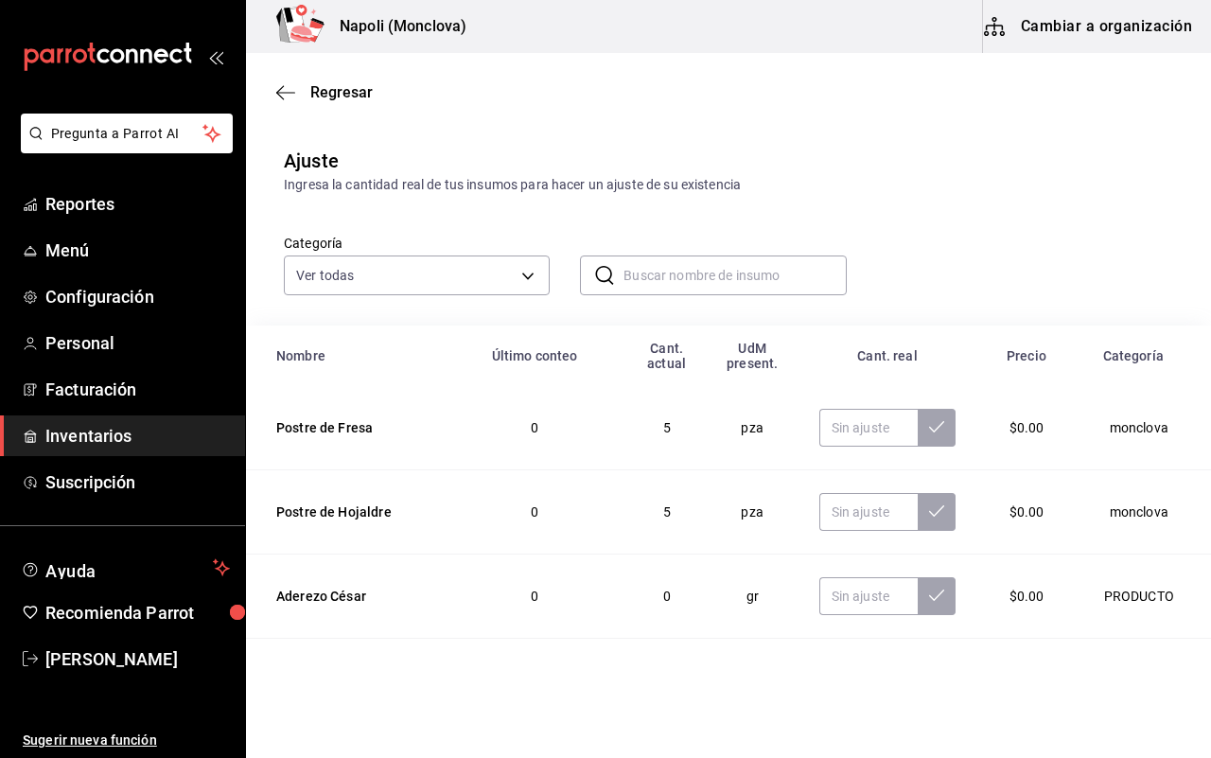
click at [528, 68] on div "Regresar" at bounding box center [728, 92] width 965 height 48
click at [552, 68] on div "Regresar" at bounding box center [728, 92] width 965 height 48
drag, startPoint x: 489, startPoint y: 69, endPoint x: 506, endPoint y: 69, distance: 17.0
click at [506, 69] on div "Regresar" at bounding box center [728, 92] width 965 height 48
click at [498, 69] on div "Regresar" at bounding box center [728, 92] width 965 height 48
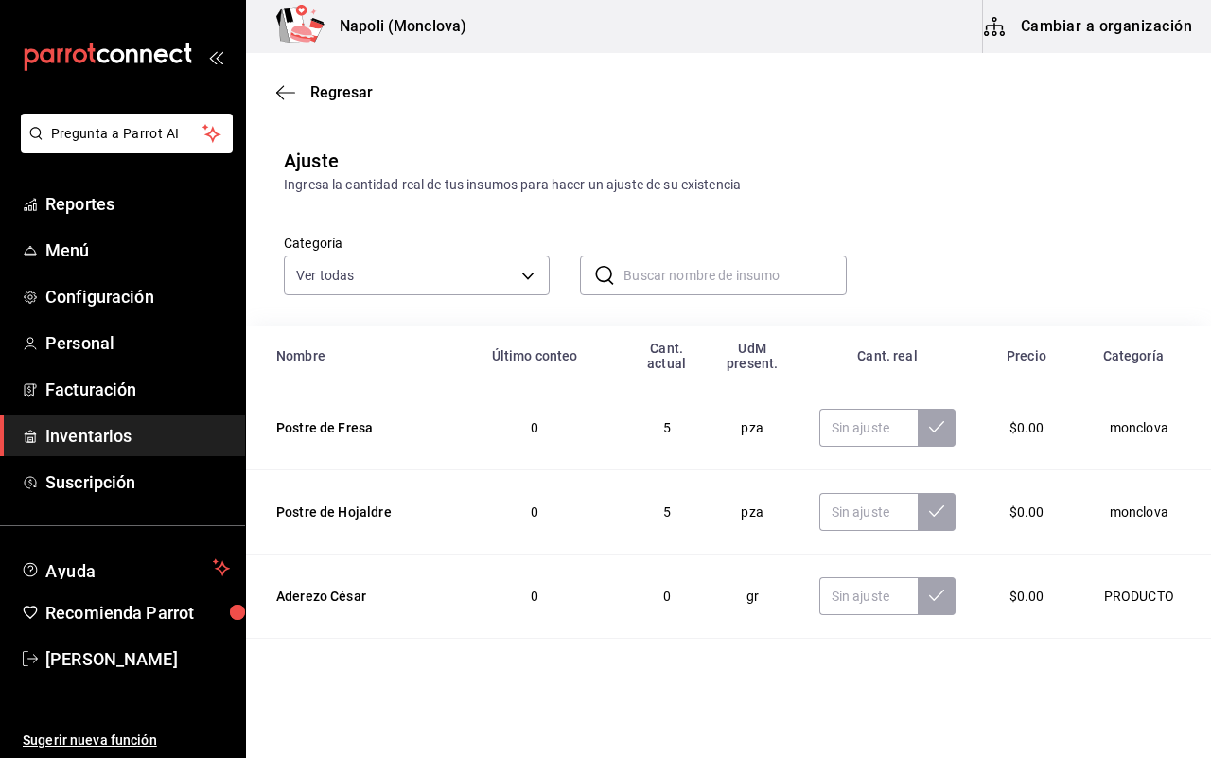
drag, startPoint x: 498, startPoint y: 69, endPoint x: 521, endPoint y: 69, distance: 23.7
click at [521, 69] on div "Regresar" at bounding box center [728, 92] width 965 height 48
click at [497, 69] on div "Regresar" at bounding box center [728, 92] width 965 height 48
drag, startPoint x: 432, startPoint y: 69, endPoint x: 421, endPoint y: 69, distance: 11.4
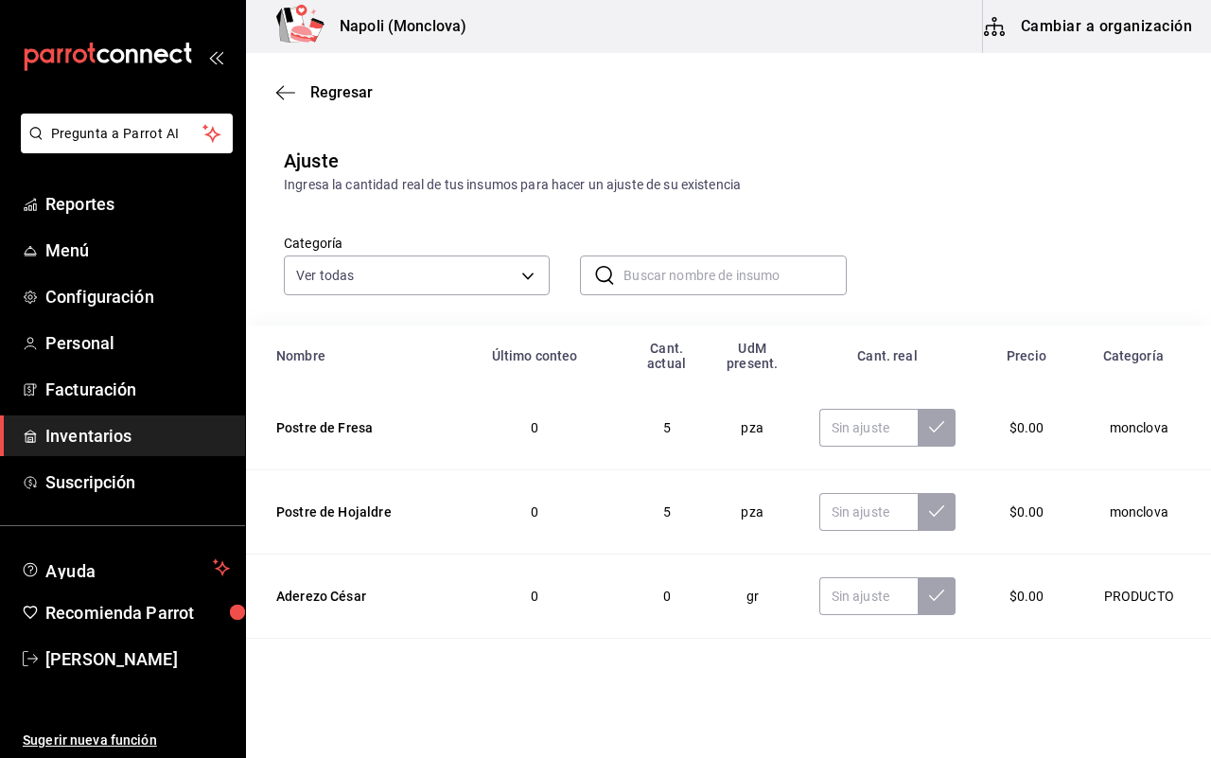
click at [421, 69] on div "Regresar" at bounding box center [728, 92] width 965 height 48
drag, startPoint x: 422, startPoint y: 69, endPoint x: 495, endPoint y: 69, distance: 72.9
click at [495, 69] on div "Regresar" at bounding box center [728, 92] width 965 height 48
drag, startPoint x: 489, startPoint y: 69, endPoint x: 544, endPoint y: 68, distance: 54.9
click at [544, 68] on div "Regresar" at bounding box center [728, 92] width 965 height 48
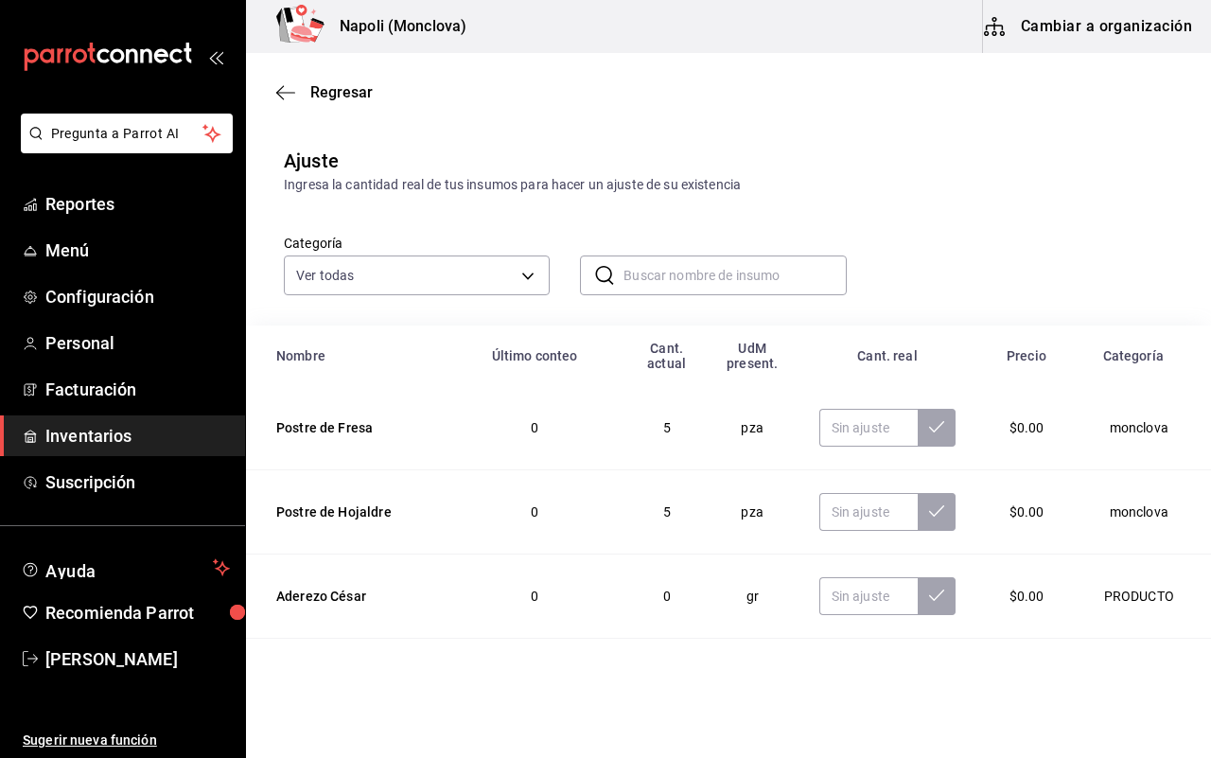
click at [535, 69] on div "Regresar" at bounding box center [728, 92] width 965 height 48
drag, startPoint x: 475, startPoint y: 69, endPoint x: 551, endPoint y: 69, distance: 75.7
click at [551, 69] on div "Regresar" at bounding box center [728, 92] width 965 height 48
drag, startPoint x: 575, startPoint y: 69, endPoint x: 504, endPoint y: 69, distance: 71.0
click at [504, 69] on div "Regresar" at bounding box center [728, 92] width 965 height 48
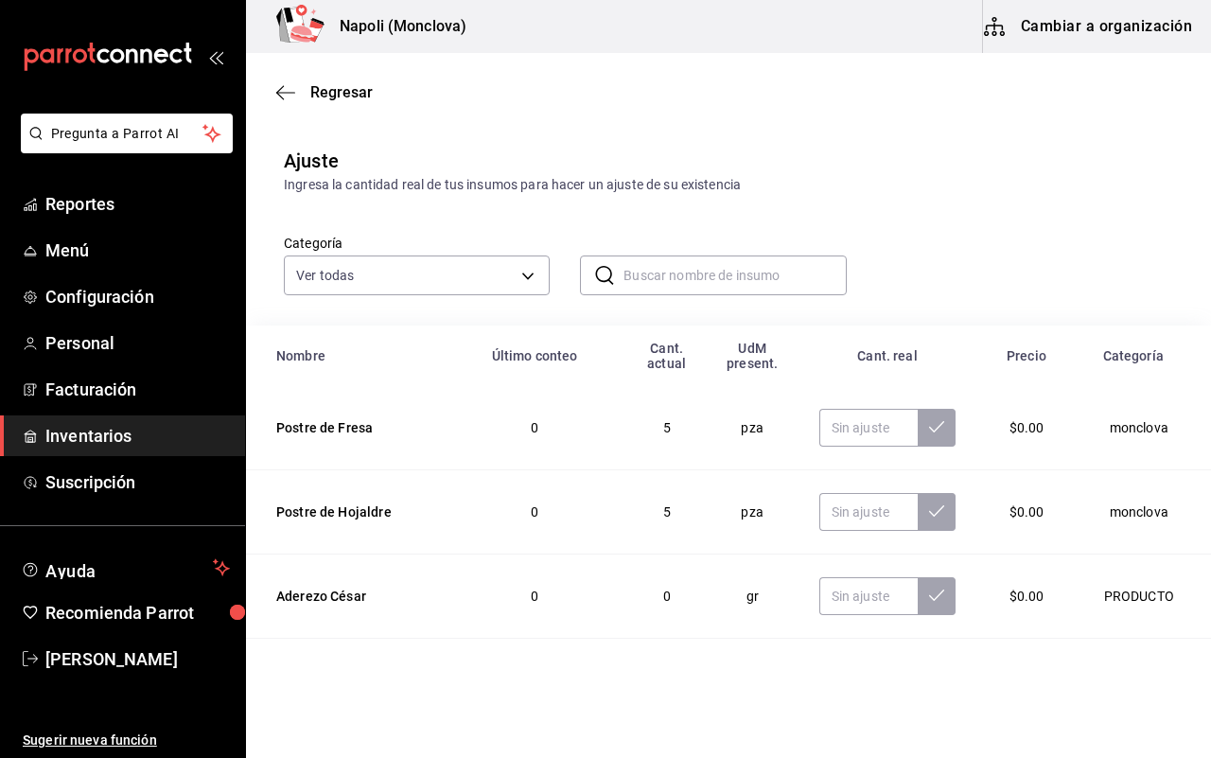
drag, startPoint x: 499, startPoint y: 68, endPoint x: 578, endPoint y: 92, distance: 82.9
click at [578, 93] on div "Regresar" at bounding box center [728, 92] width 965 height 48
drag, startPoint x: 578, startPoint y: 92, endPoint x: 522, endPoint y: 69, distance: 60.3
click at [522, 69] on div "Regresar" at bounding box center [728, 92] width 965 height 48
drag, startPoint x: 475, startPoint y: 69, endPoint x: 521, endPoint y: 69, distance: 46.4
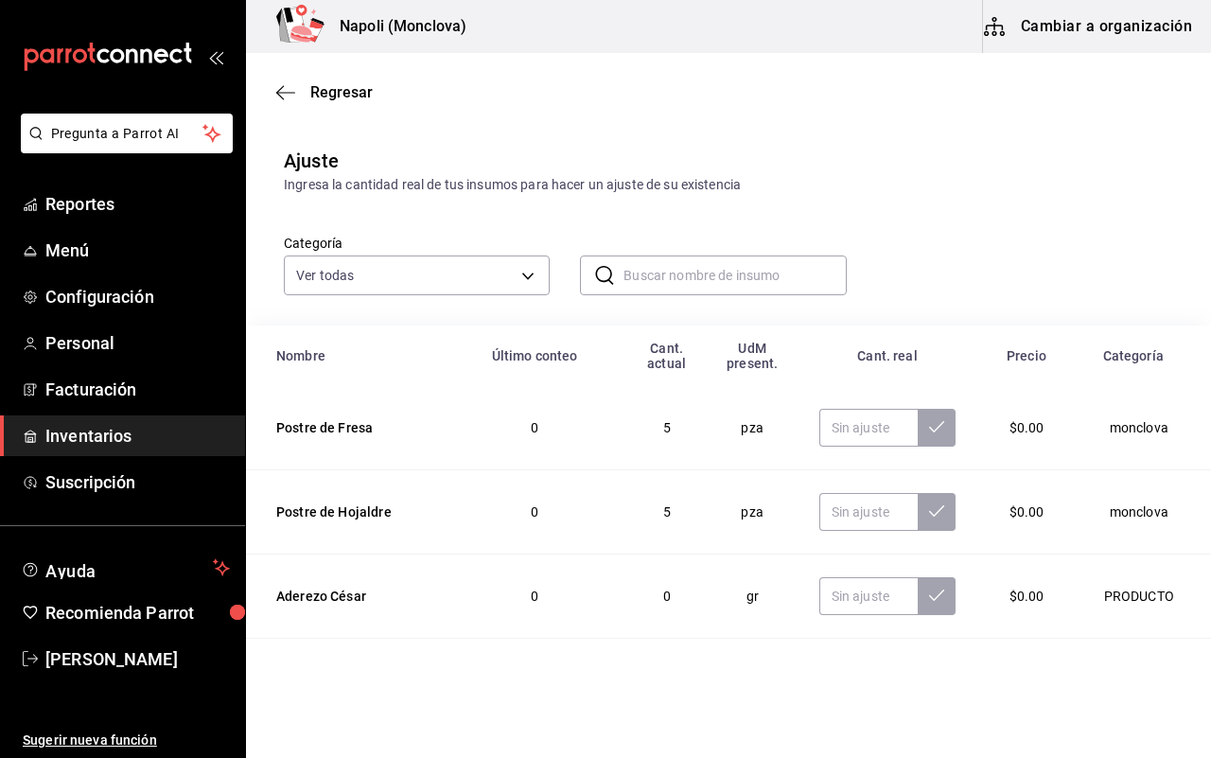
click at [521, 69] on div "Regresar" at bounding box center [728, 92] width 965 height 48
drag, startPoint x: 513, startPoint y: 69, endPoint x: 575, endPoint y: 69, distance: 62.4
click at [575, 69] on div "Regresar" at bounding box center [728, 92] width 965 height 48
drag, startPoint x: 634, startPoint y: 95, endPoint x: 445, endPoint y: 69, distance: 190.9
click at [445, 69] on div "Regresar" at bounding box center [728, 92] width 965 height 48
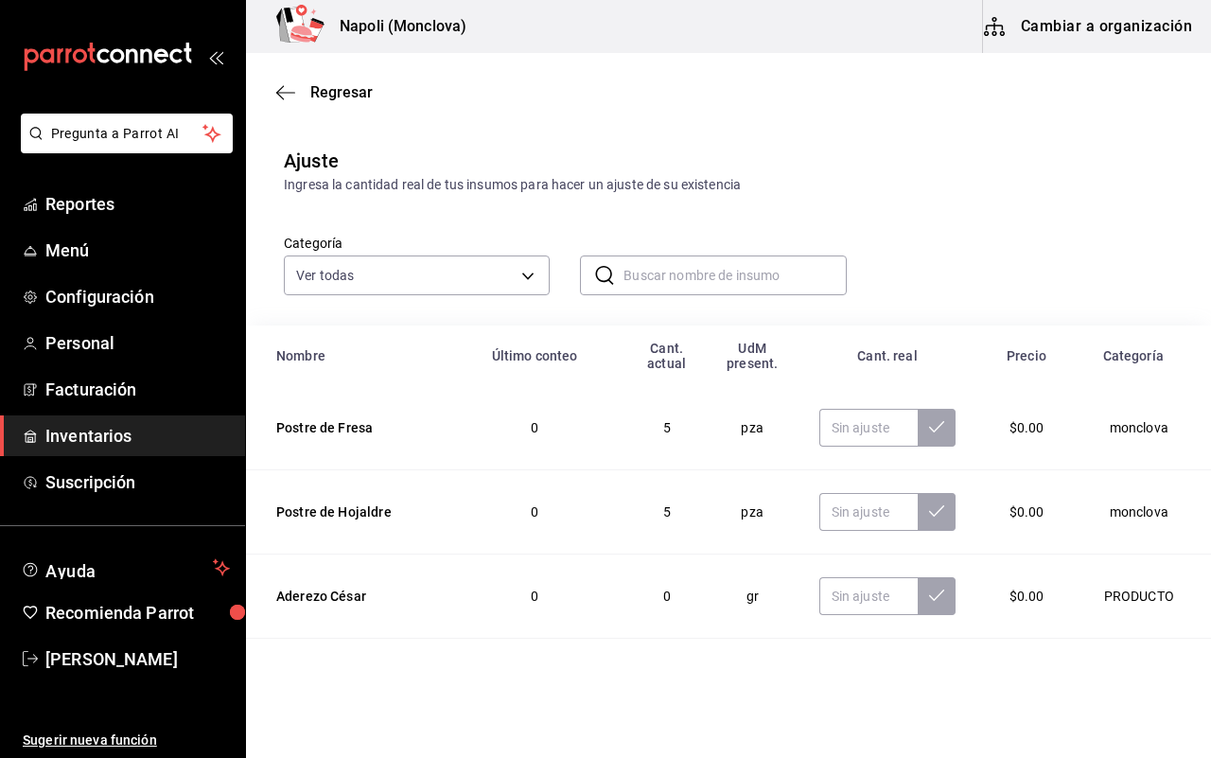
drag, startPoint x: 445, startPoint y: 69, endPoint x: 593, endPoint y: 68, distance: 148.5
click at [593, 68] on div "Regresar" at bounding box center [728, 92] width 965 height 48
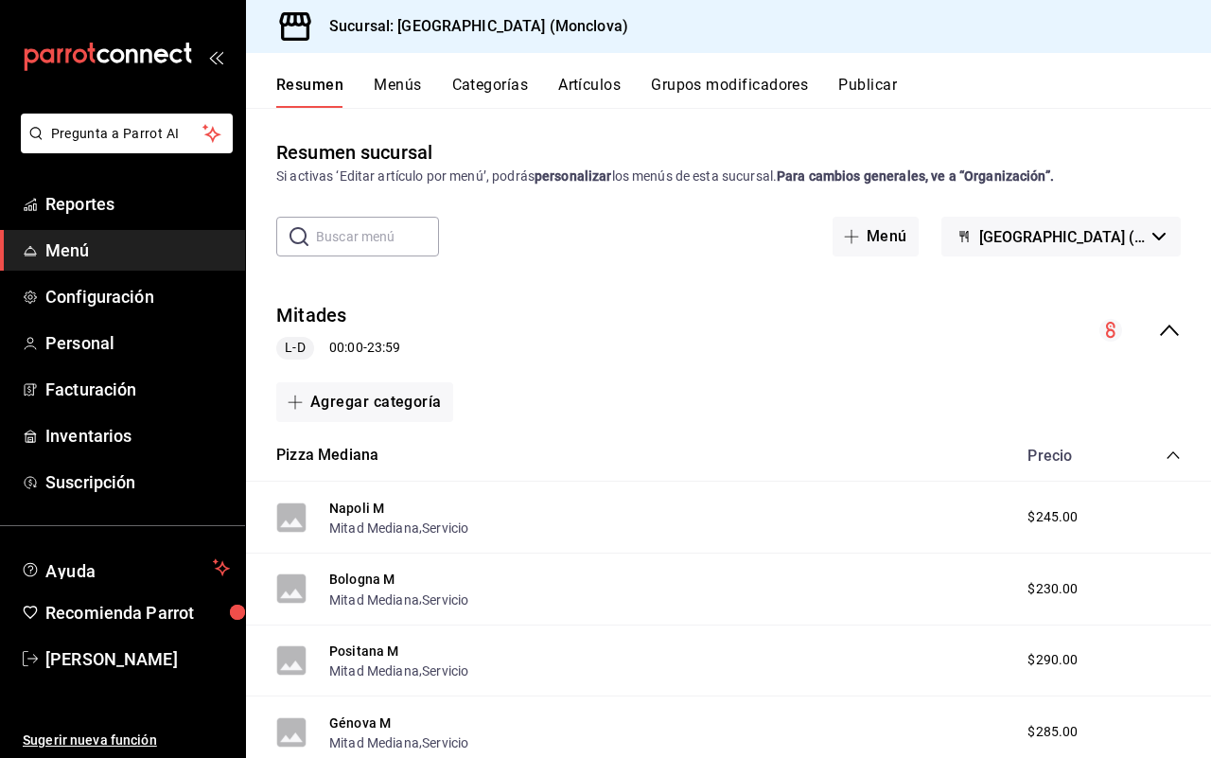
click at [589, 68] on div "Resumen Menús Categorías Artículos Grupos modificadores Publicar" at bounding box center [728, 80] width 965 height 55
drag, startPoint x: 602, startPoint y: 68, endPoint x: 523, endPoint y: 69, distance: 78.5
click at [523, 69] on div "Resumen Menús Categorías Artículos Grupos modificadores Publicar" at bounding box center [728, 80] width 965 height 55
